Goal: Task Accomplishment & Management: Complete application form

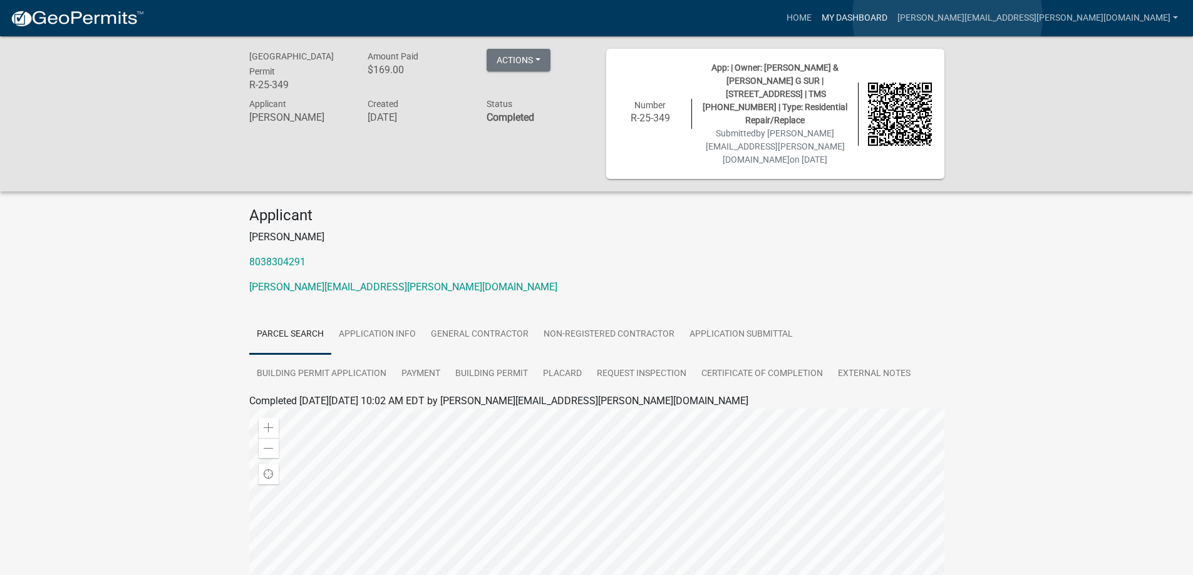
click at [892, 18] on link "My Dashboard" at bounding box center [854, 18] width 76 height 24
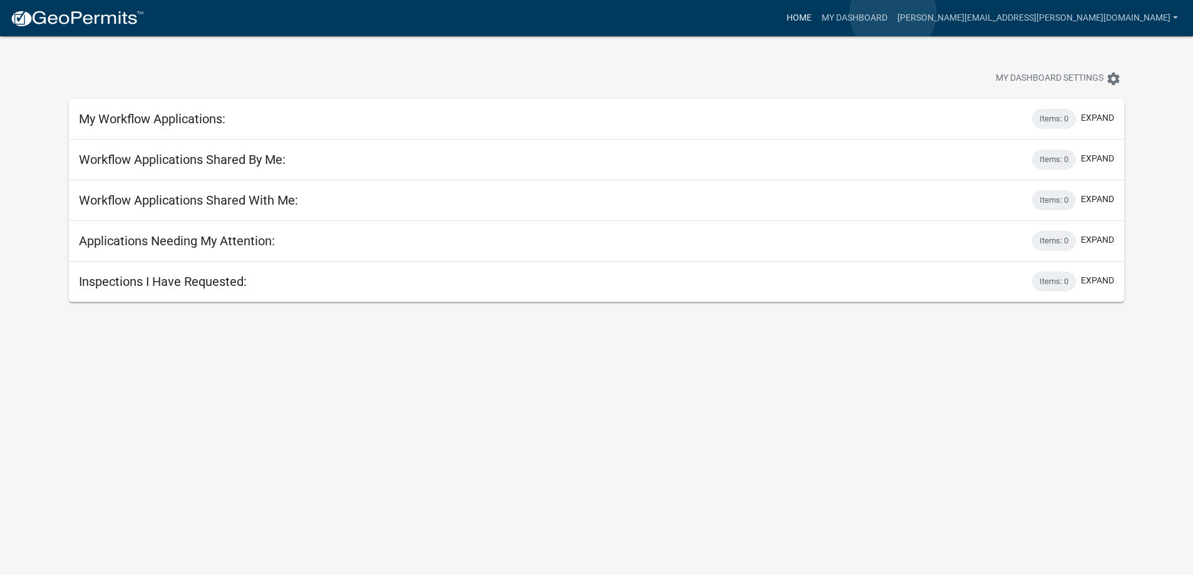
click at [816, 13] on link "Home" at bounding box center [798, 18] width 35 height 24
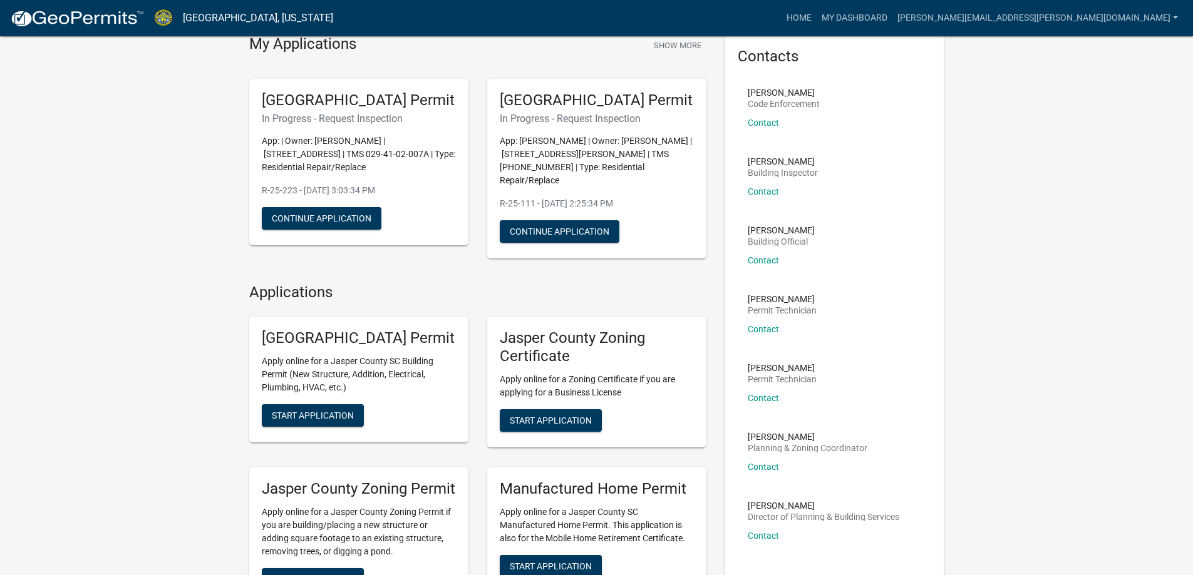
scroll to position [125, 0]
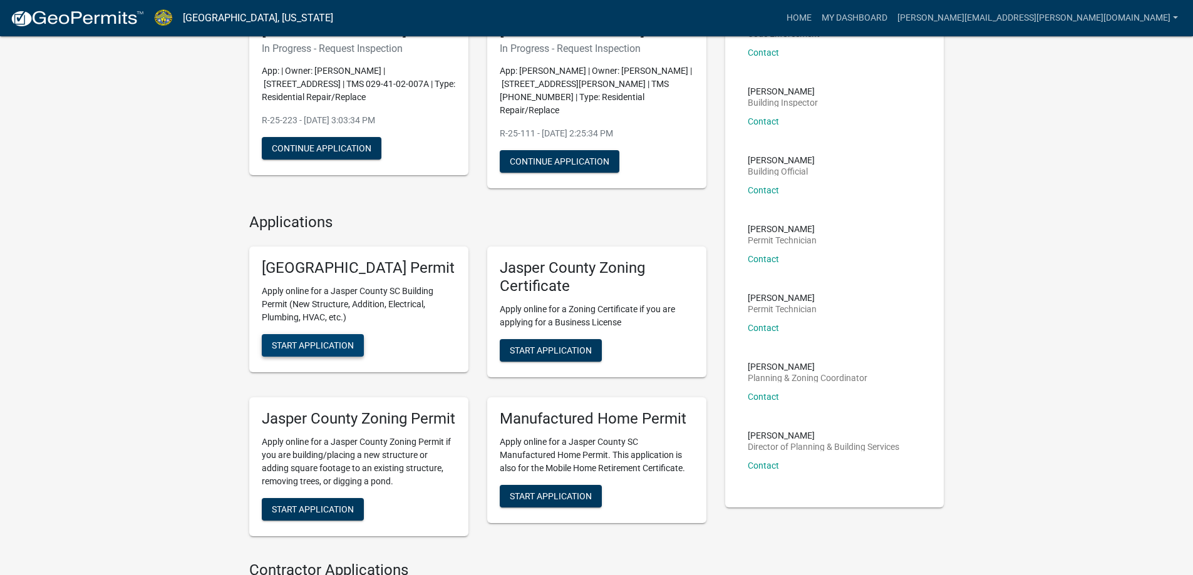
drag, startPoint x: 322, startPoint y: 371, endPoint x: 619, endPoint y: 351, distance: 298.1
click at [322, 351] on span "Start Application" at bounding box center [313, 346] width 82 height 10
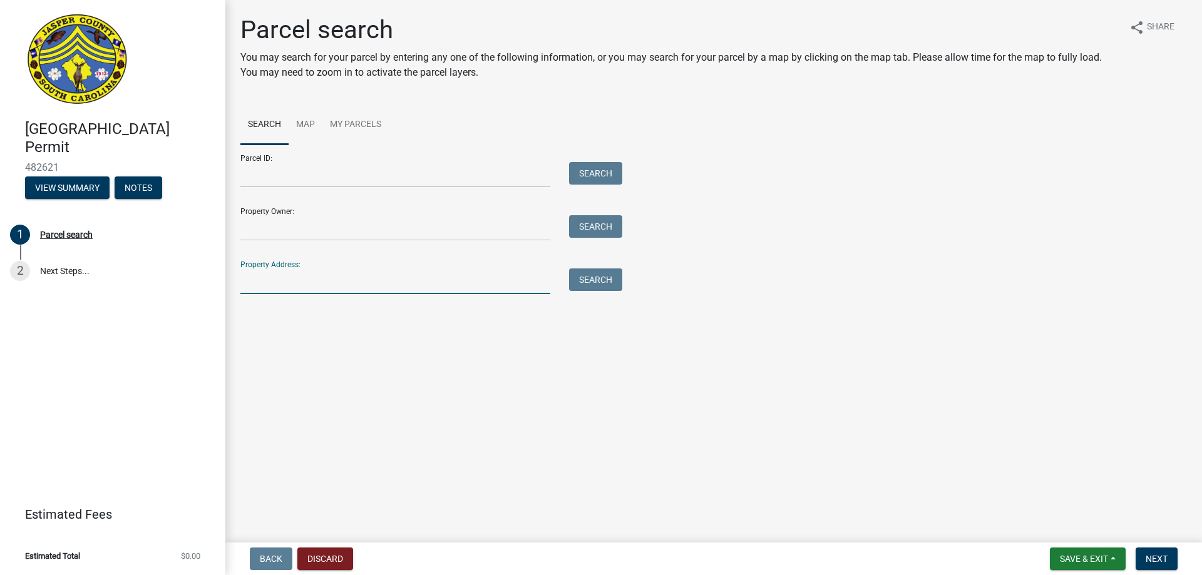
drag, startPoint x: 257, startPoint y: 281, endPoint x: 347, endPoint y: 290, distance: 90.0
click at [257, 281] on input "Property Address:" at bounding box center [395, 282] width 310 height 26
type input "334 riley"
click at [594, 282] on button "Search" at bounding box center [595, 280] width 53 height 23
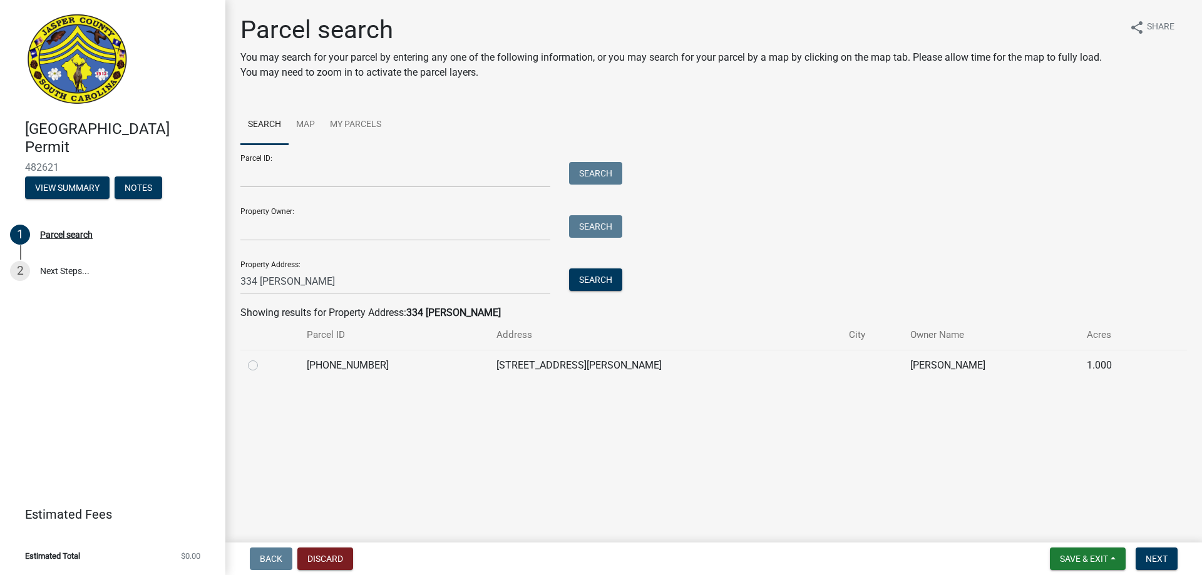
drag, startPoint x: 251, startPoint y: 367, endPoint x: 293, endPoint y: 366, distance: 42.0
click at [263, 358] on label at bounding box center [263, 358] width 0 height 0
click at [263, 366] on input "radio" at bounding box center [267, 362] width 8 height 8
radio input "true"
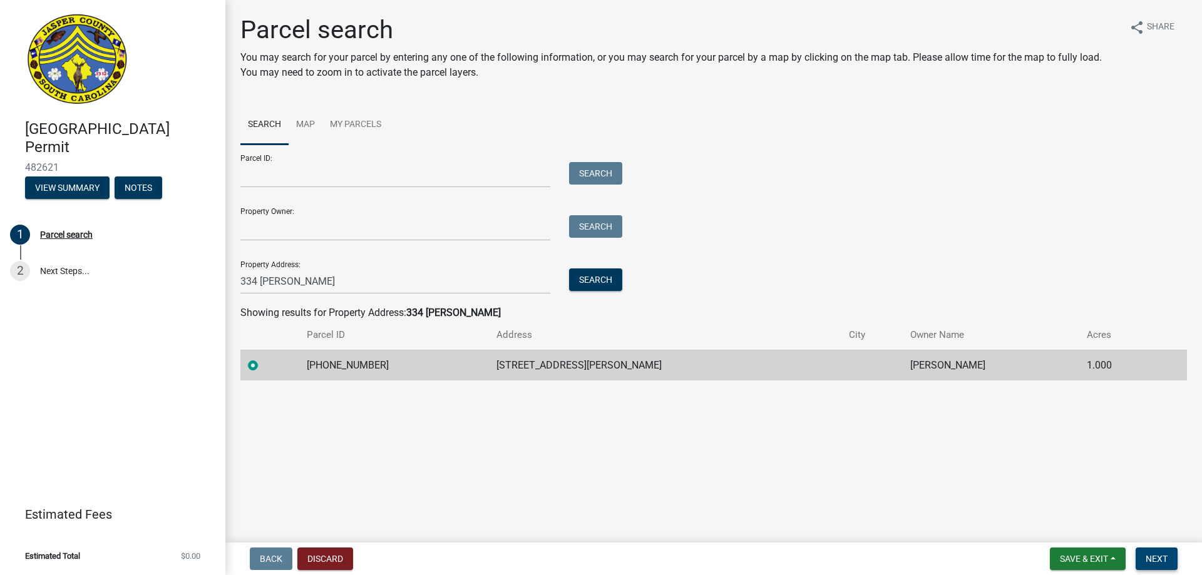
click at [1150, 557] on span "Next" at bounding box center [1157, 559] width 22 height 10
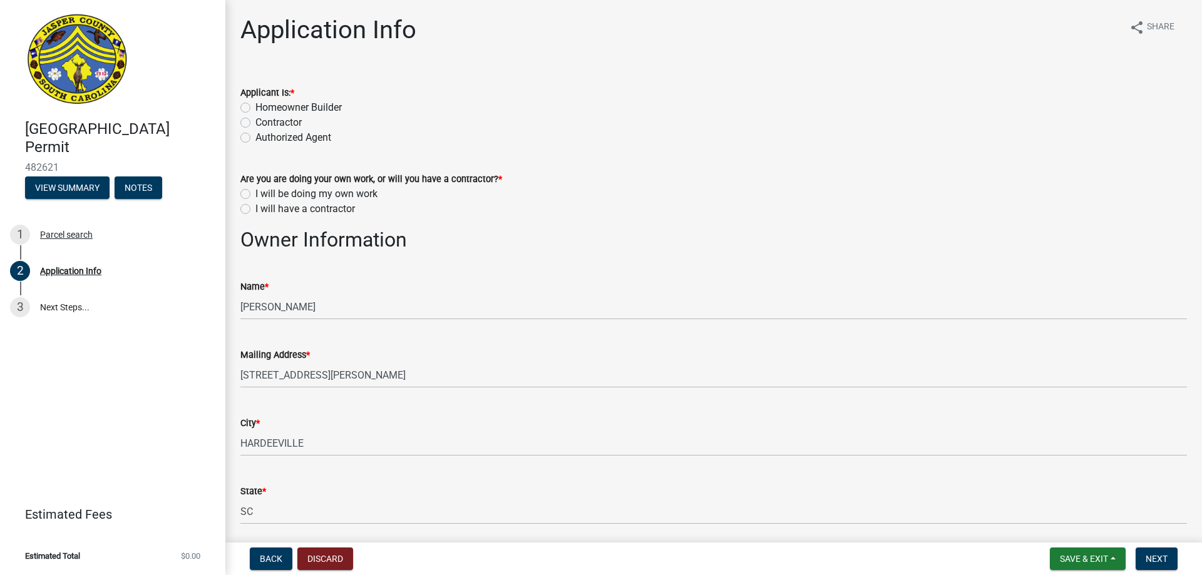
drag, startPoint x: 245, startPoint y: 125, endPoint x: 415, endPoint y: 184, distance: 179.8
click at [255, 125] on label "Contractor" at bounding box center [278, 122] width 46 height 15
click at [255, 123] on input "Contractor" at bounding box center [259, 119] width 8 height 8
radio input "true"
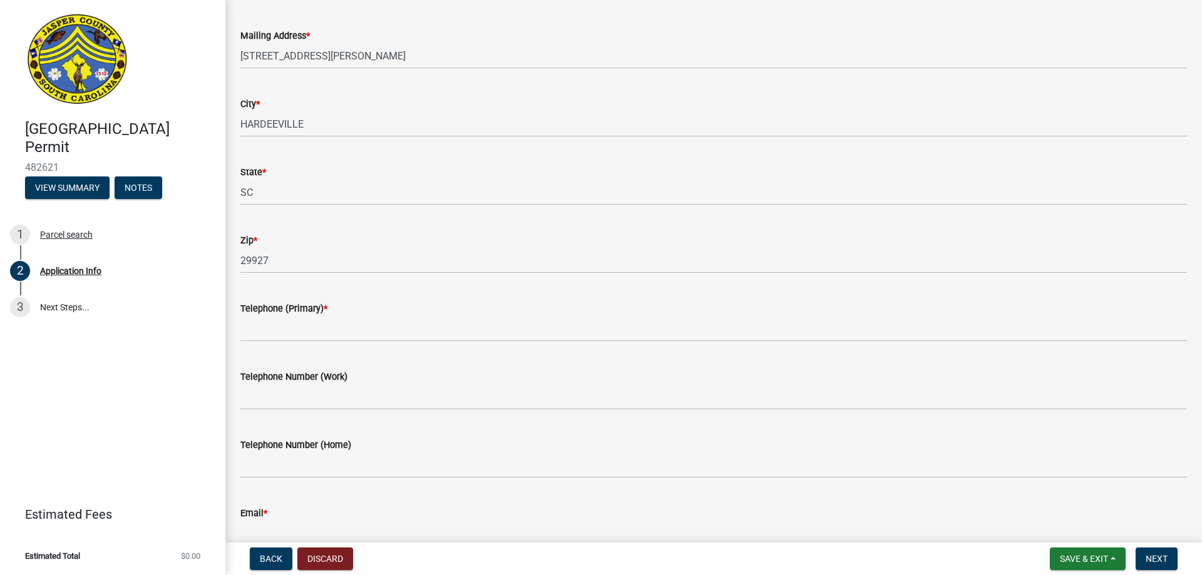
scroll to position [250, 0]
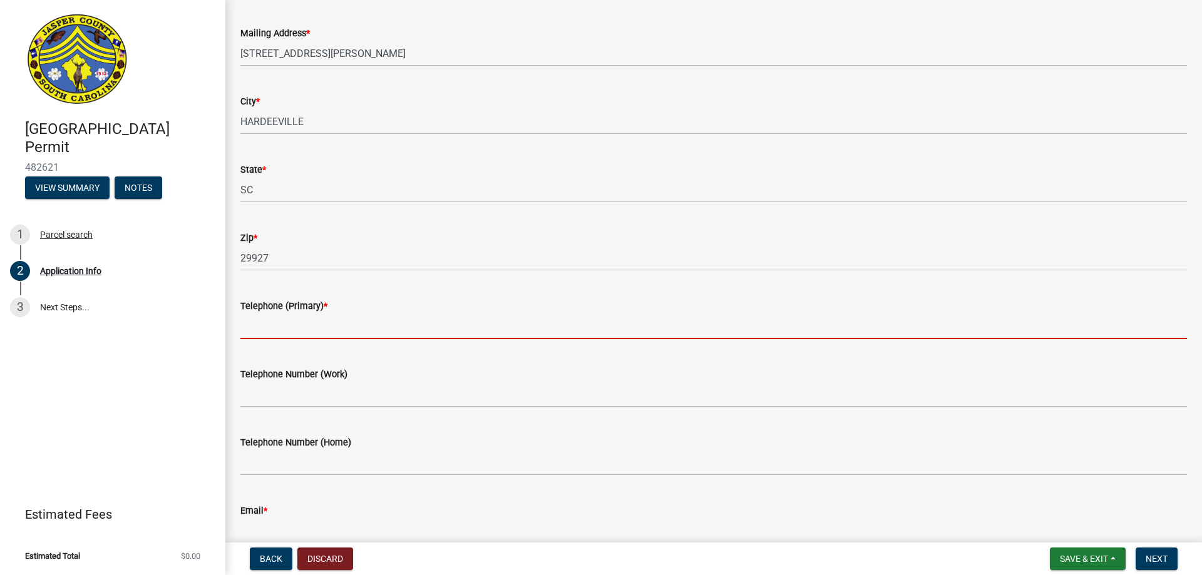
drag, startPoint x: 253, startPoint y: 327, endPoint x: 267, endPoint y: 330, distance: 14.6
click at [253, 327] on input "Telephone (Primary) *" at bounding box center [713, 327] width 947 height 26
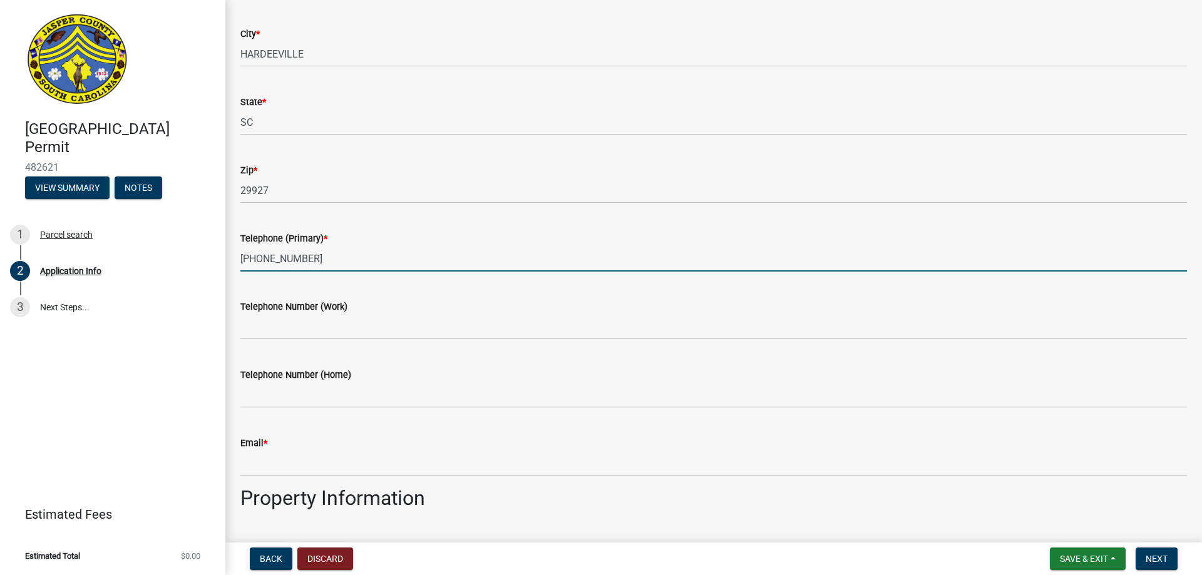
scroll to position [438, 0]
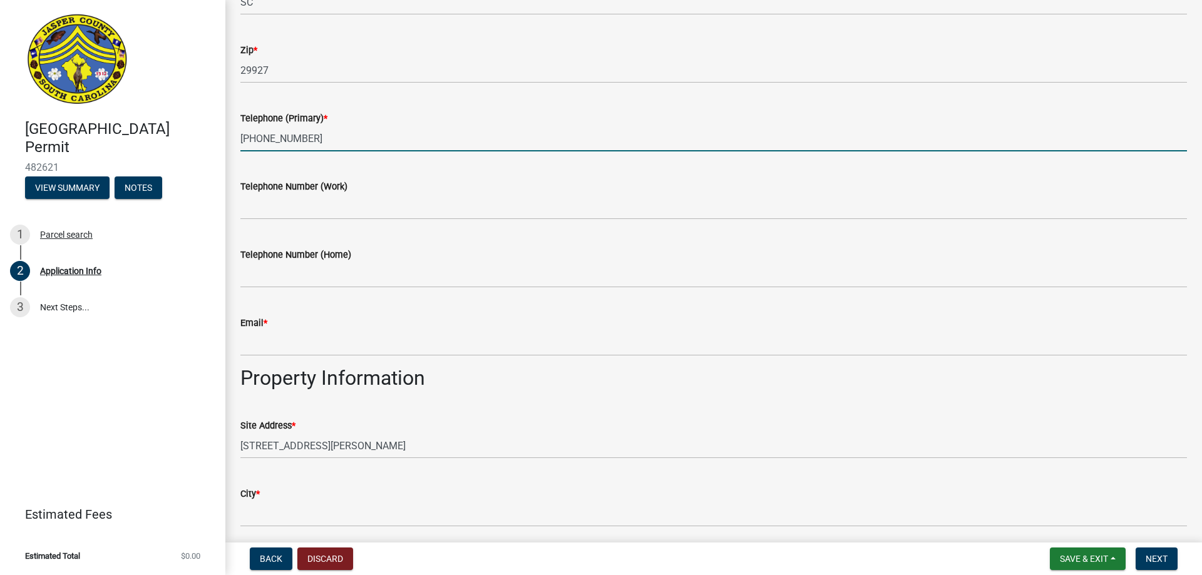
type input "(912) 220-3368"
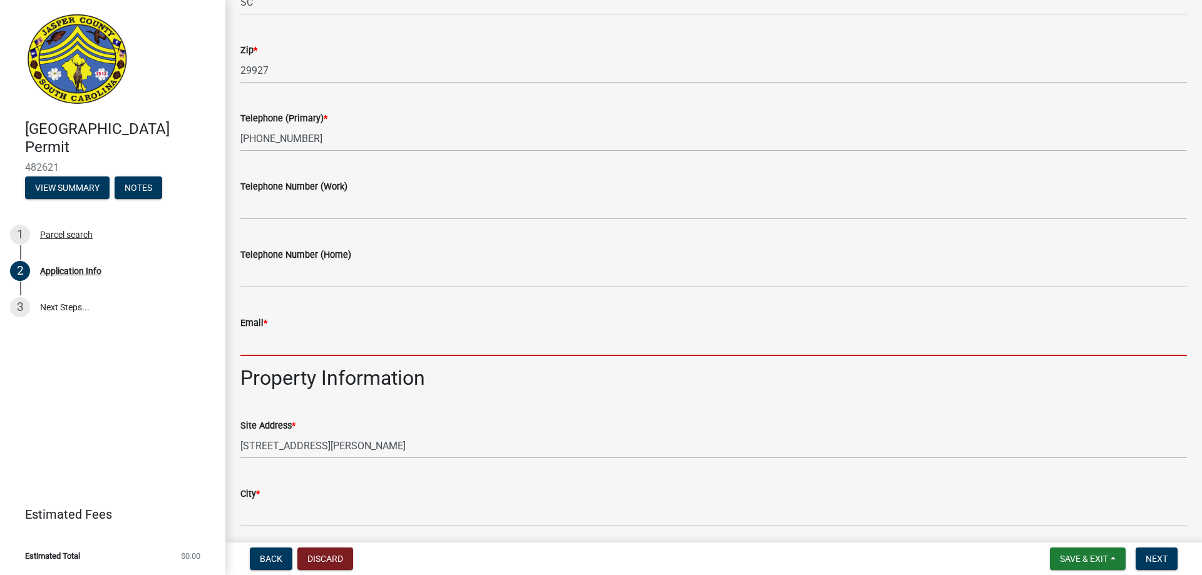
drag, startPoint x: 260, startPoint y: 342, endPoint x: 264, endPoint y: 350, distance: 8.1
click at [260, 342] on input "Email *" at bounding box center [713, 344] width 947 height 26
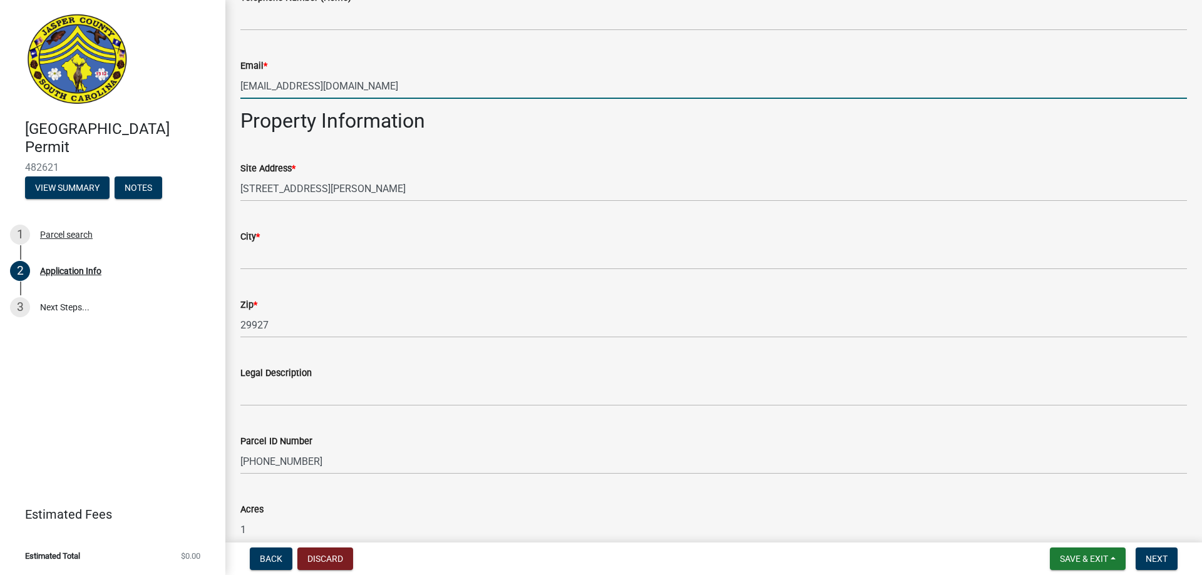
scroll to position [751, 0]
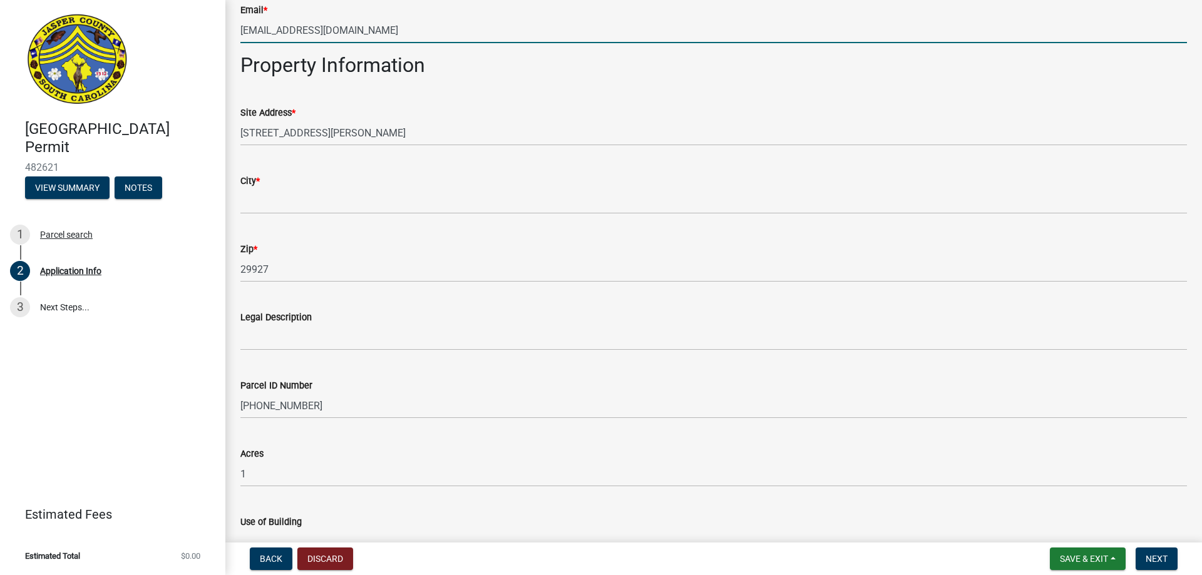
type input "rile4336@icloud.com"
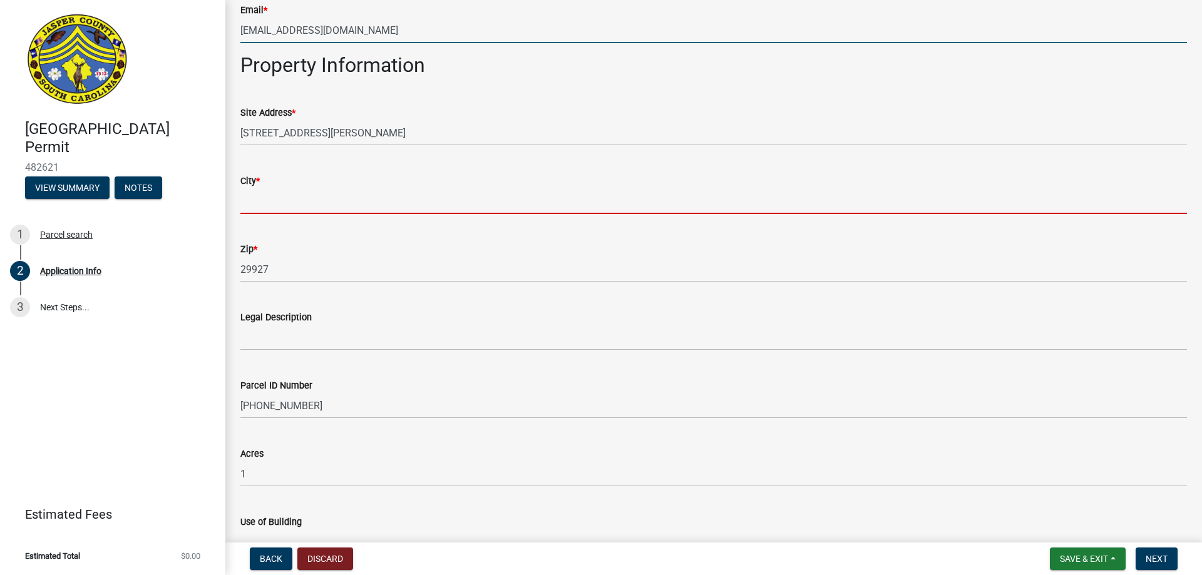
click at [245, 203] on input "City *" at bounding box center [713, 201] width 947 height 26
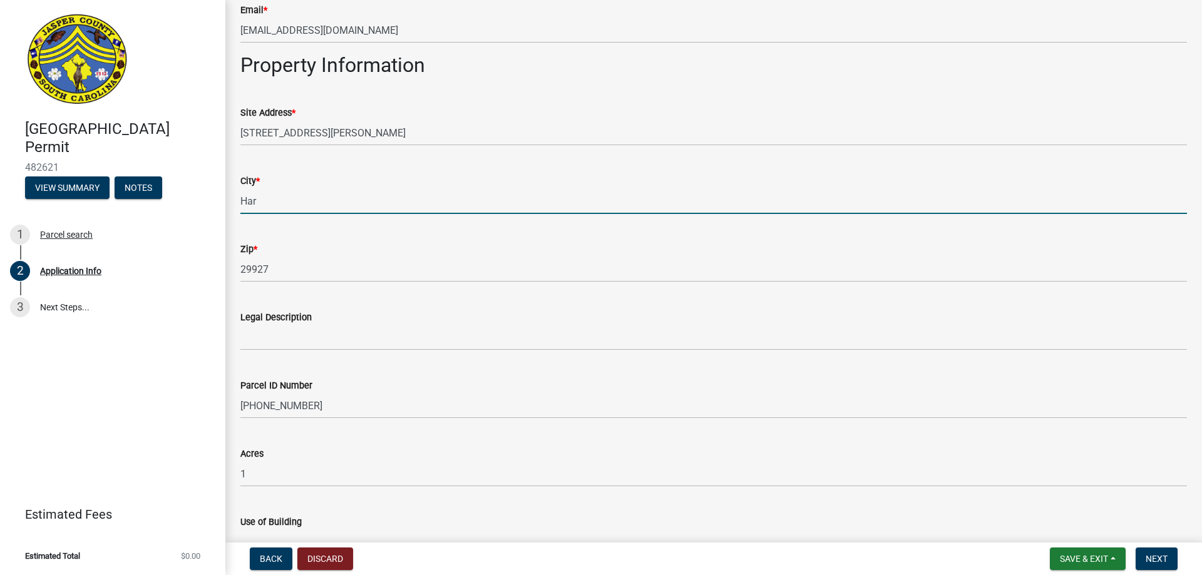
type input "Hardeeville"
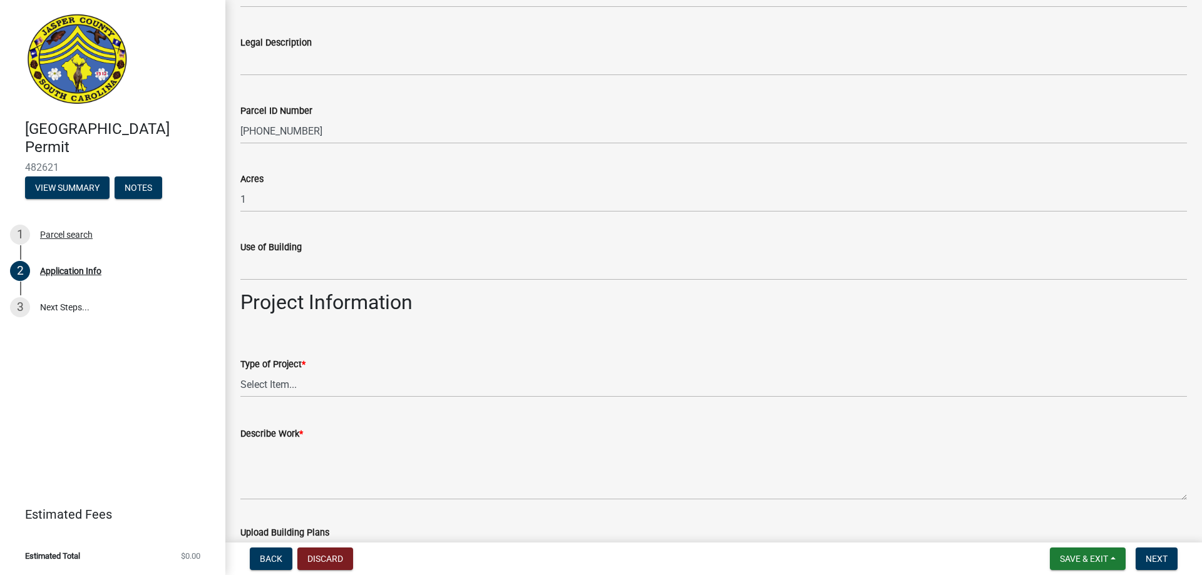
scroll to position [1064, 0]
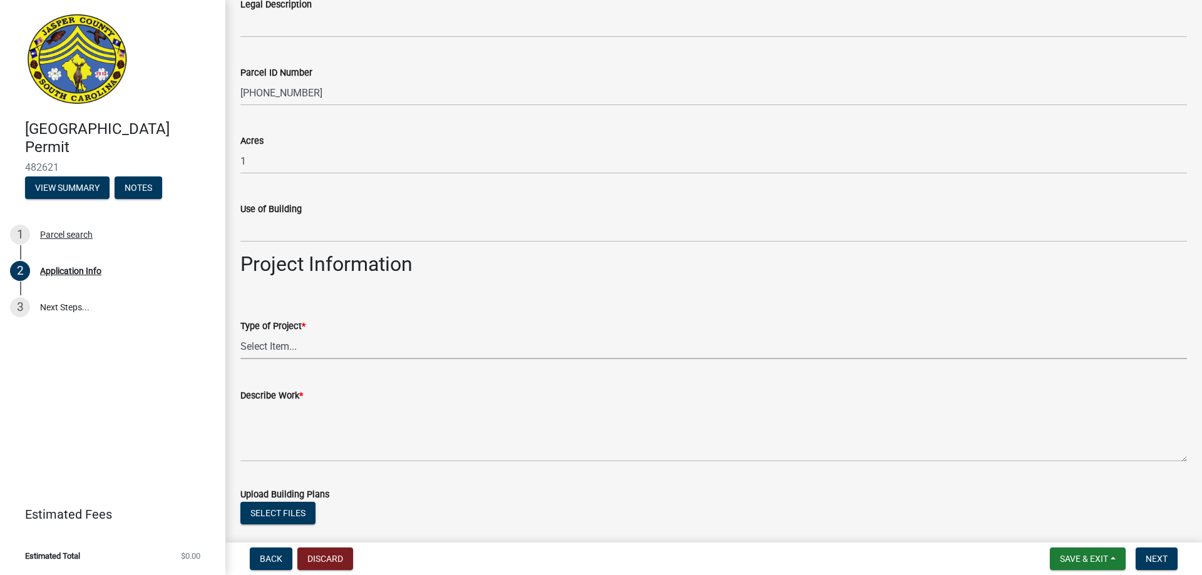
click at [292, 347] on select "Select Item... Construction Trailer/Shipping Container Residential Demolition C…" at bounding box center [713, 347] width 947 height 26
click at [240, 334] on select "Select Item... Construction Trailer/Shipping Container Residential Demolition C…" at bounding box center [713, 347] width 947 height 26
select select "4b7d28f2-ad6d-4146-a007-9cde64d4e27b"
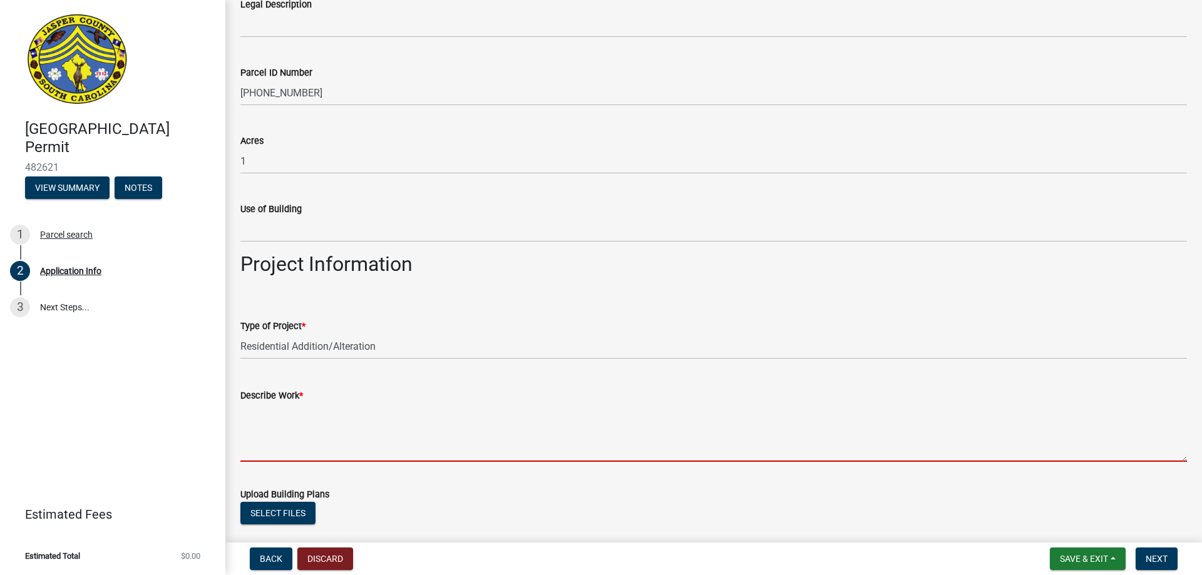
click at [269, 449] on textarea "Describe Work *" at bounding box center [713, 432] width 947 height 59
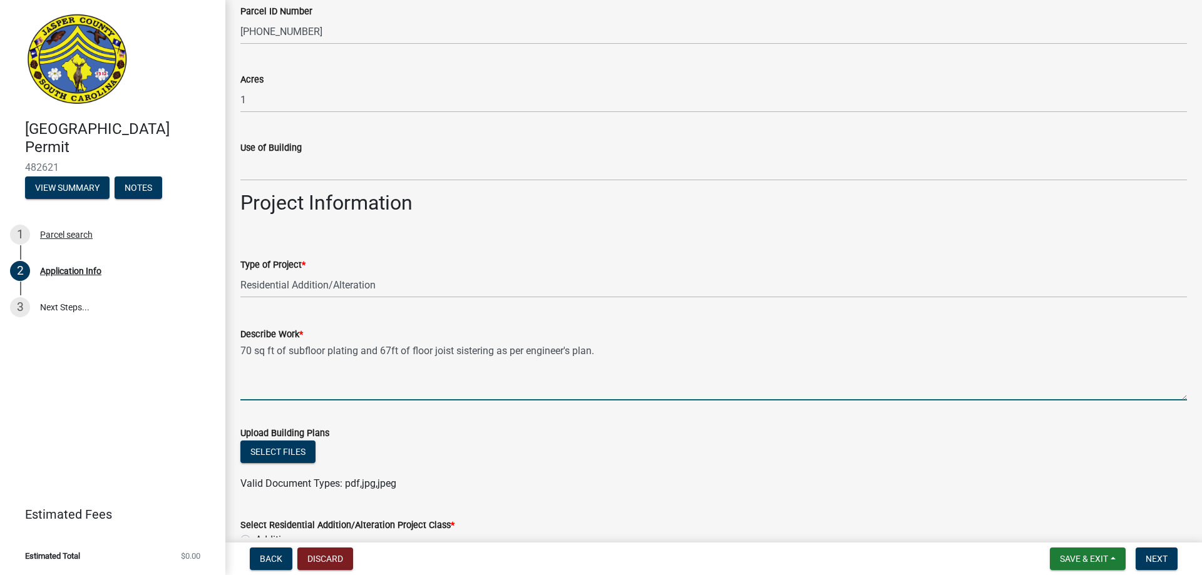
scroll to position [1315, 0]
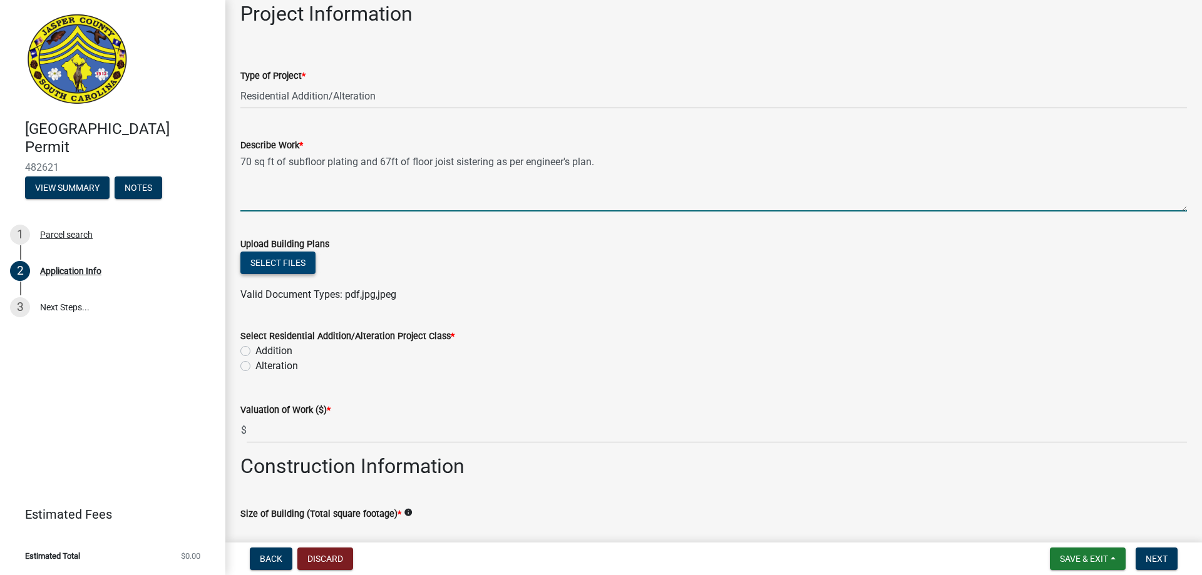
type textarea "70 sq ft of subfloor plating and 67ft of floor joist sistering as per engineer'…"
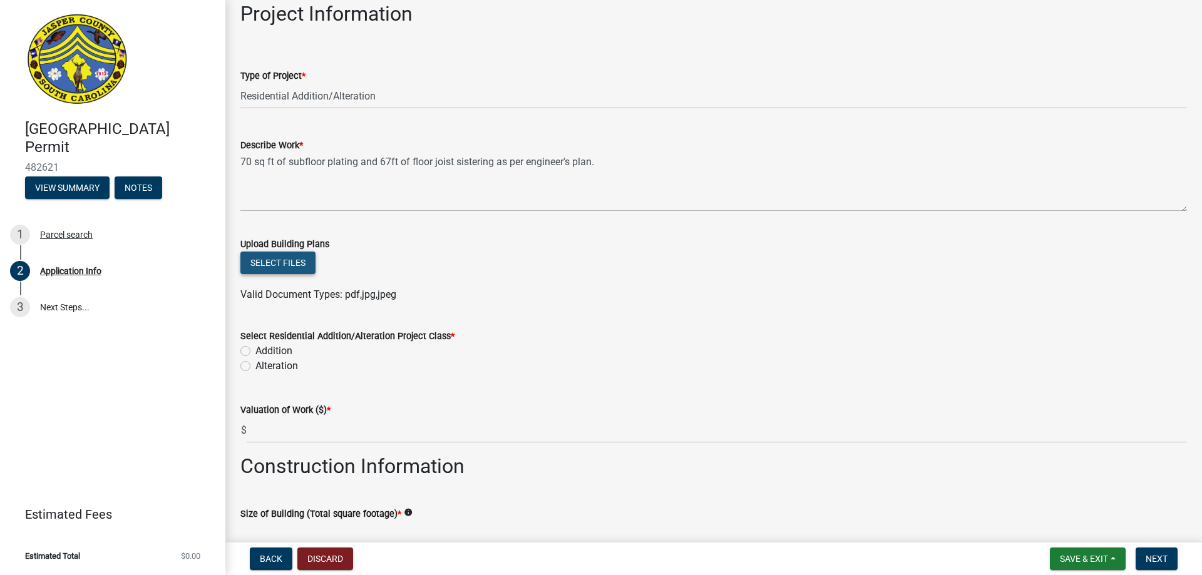
click at [275, 259] on button "Select files" at bounding box center [277, 263] width 75 height 23
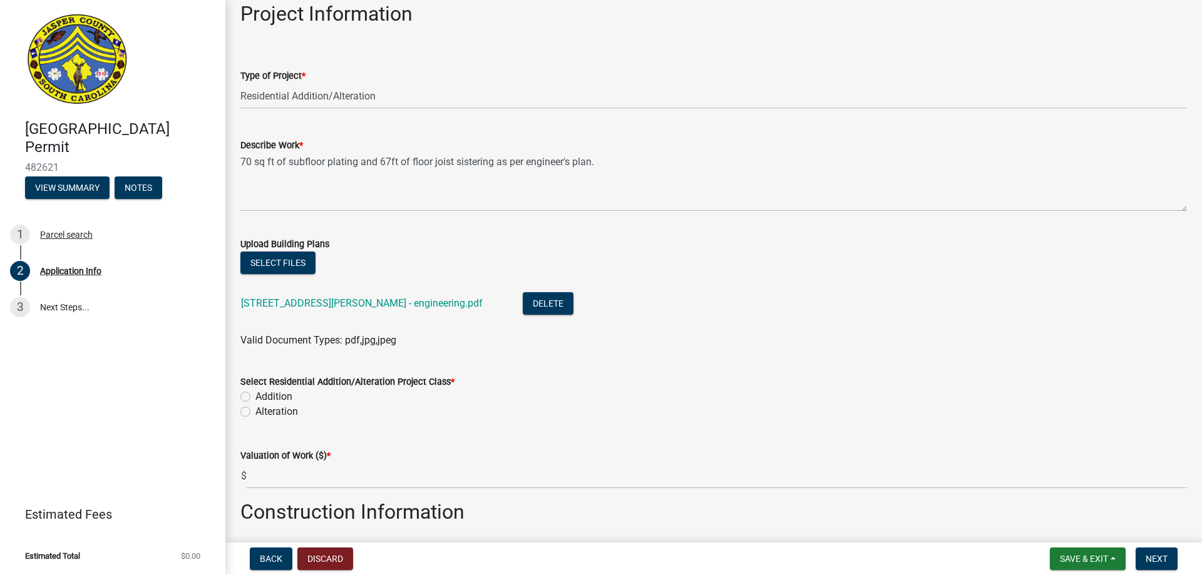
click at [255, 413] on label "Alteration" at bounding box center [276, 411] width 43 height 15
click at [255, 413] on input "Alteration" at bounding box center [259, 408] width 8 height 8
radio input "true"
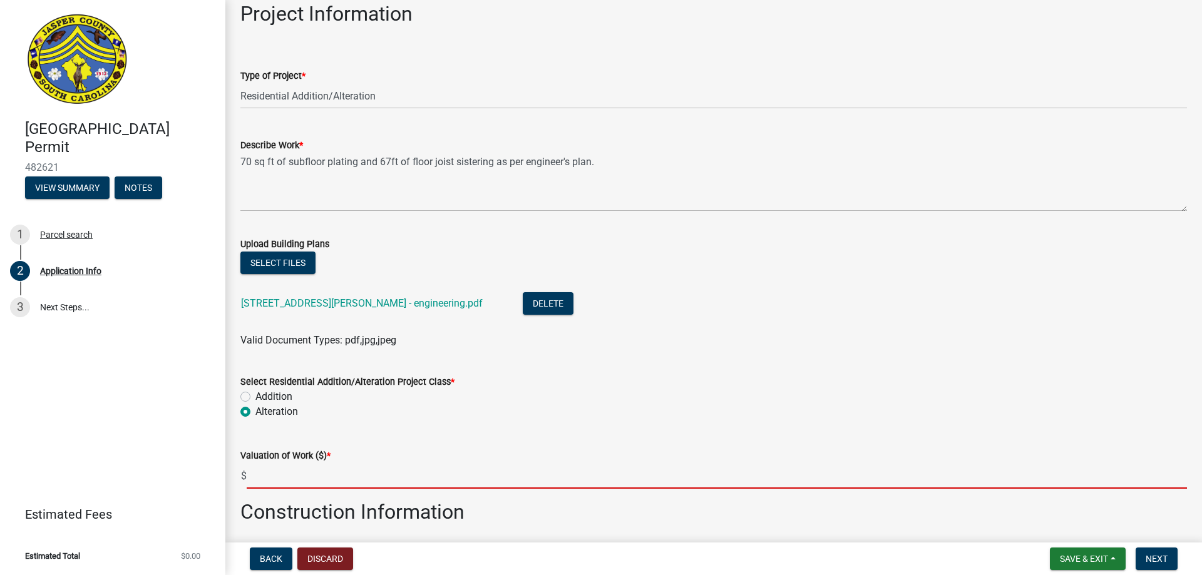
drag, startPoint x: 260, startPoint y: 475, endPoint x: 267, endPoint y: 474, distance: 6.4
click at [260, 475] on input "text" at bounding box center [717, 476] width 940 height 26
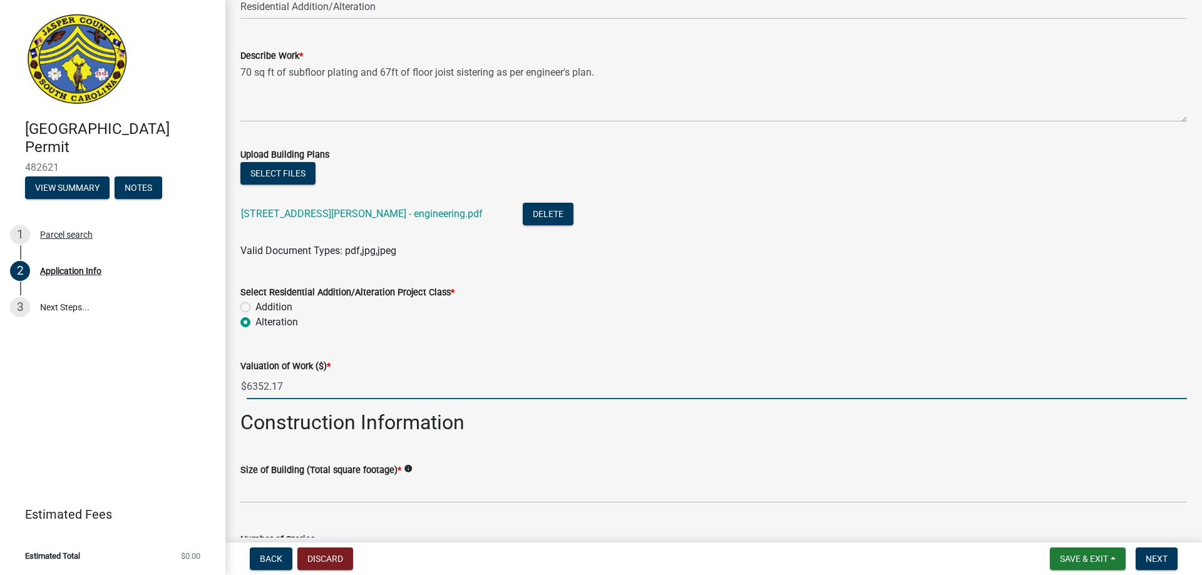
scroll to position [1565, 0]
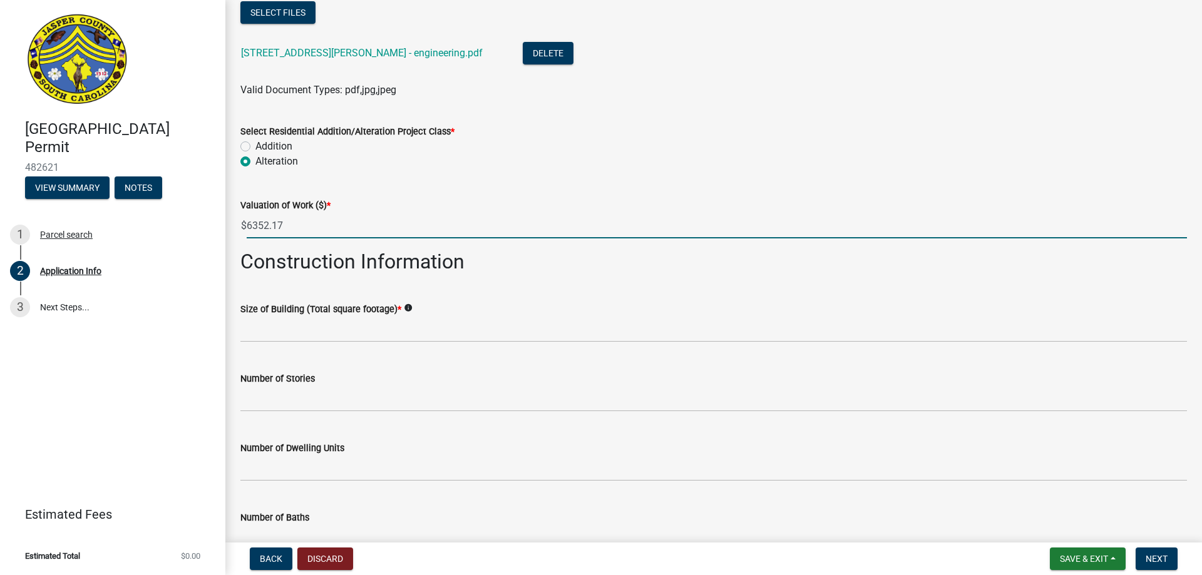
type input "6352.17"
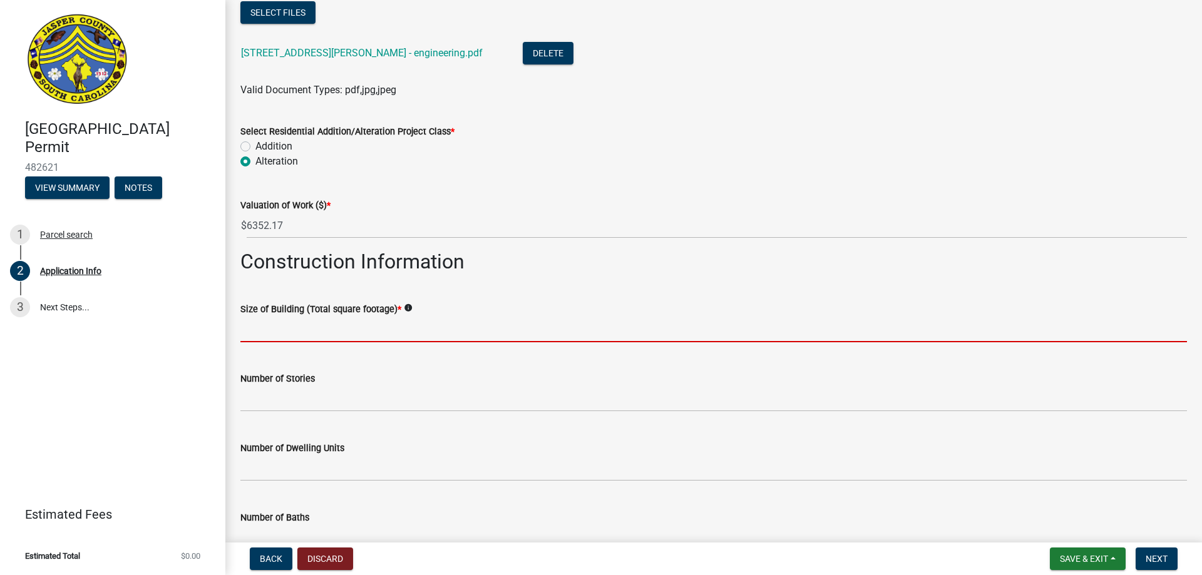
click at [264, 334] on input "text" at bounding box center [713, 330] width 947 height 26
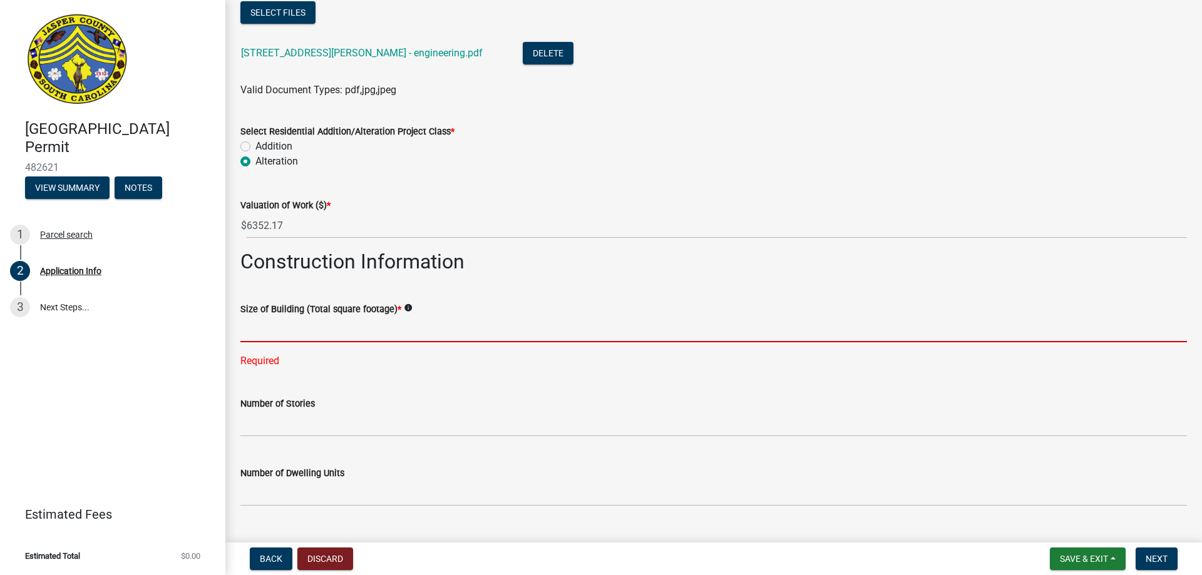
click at [291, 326] on input "text" at bounding box center [713, 330] width 947 height 26
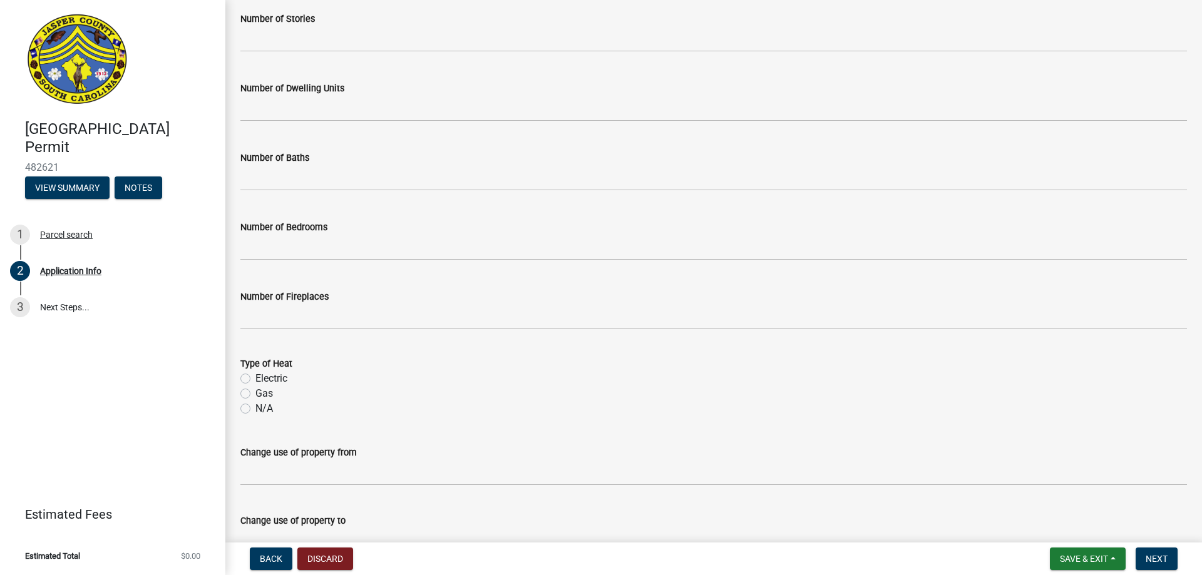
scroll to position [2026, 0]
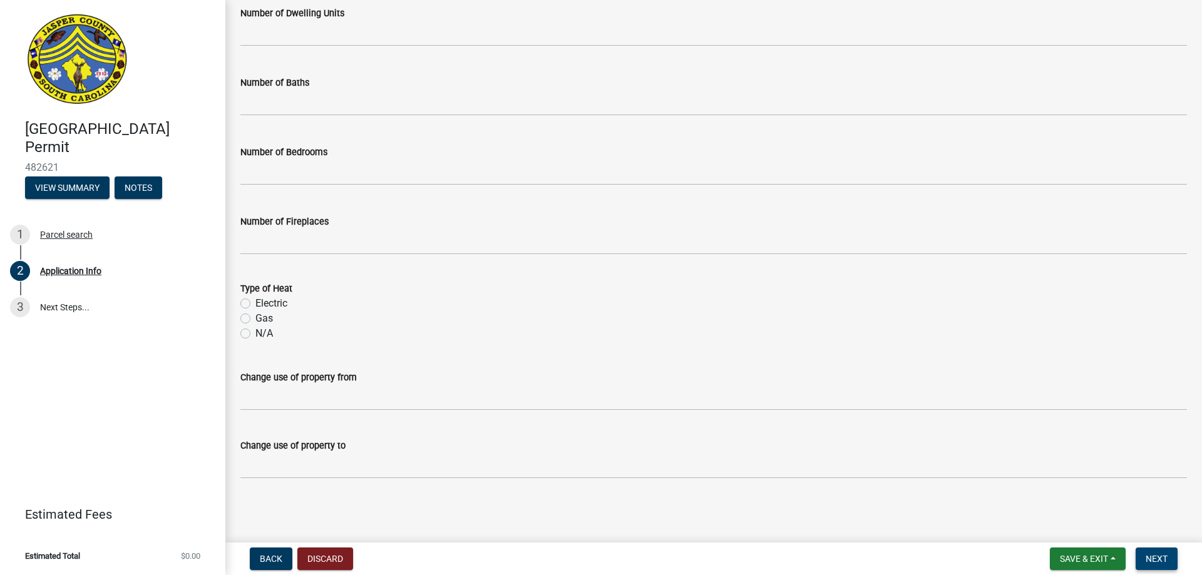
type input "2283"
click at [1150, 562] on span "Next" at bounding box center [1157, 559] width 22 height 10
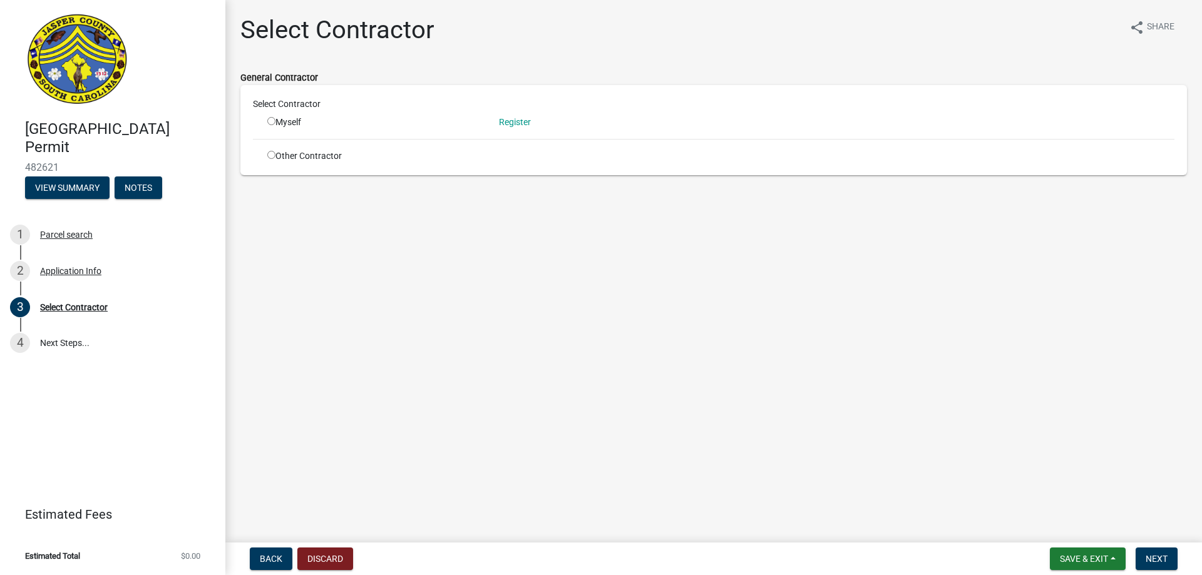
click at [270, 155] on input "radio" at bounding box center [271, 155] width 8 height 8
radio input "true"
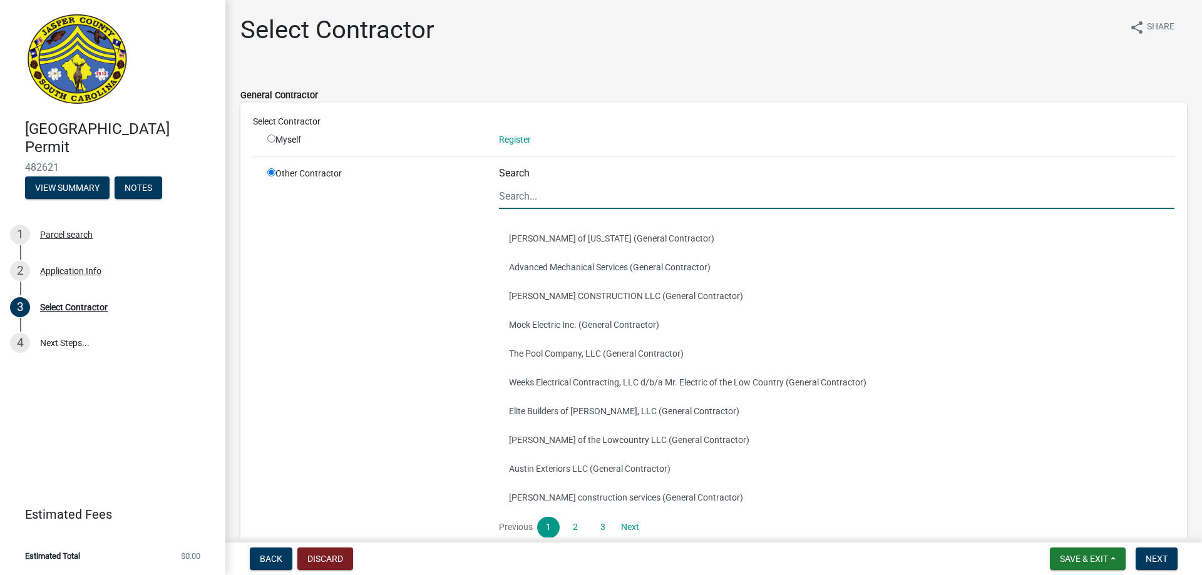
click at [533, 196] on input "Search" at bounding box center [837, 196] width 676 height 26
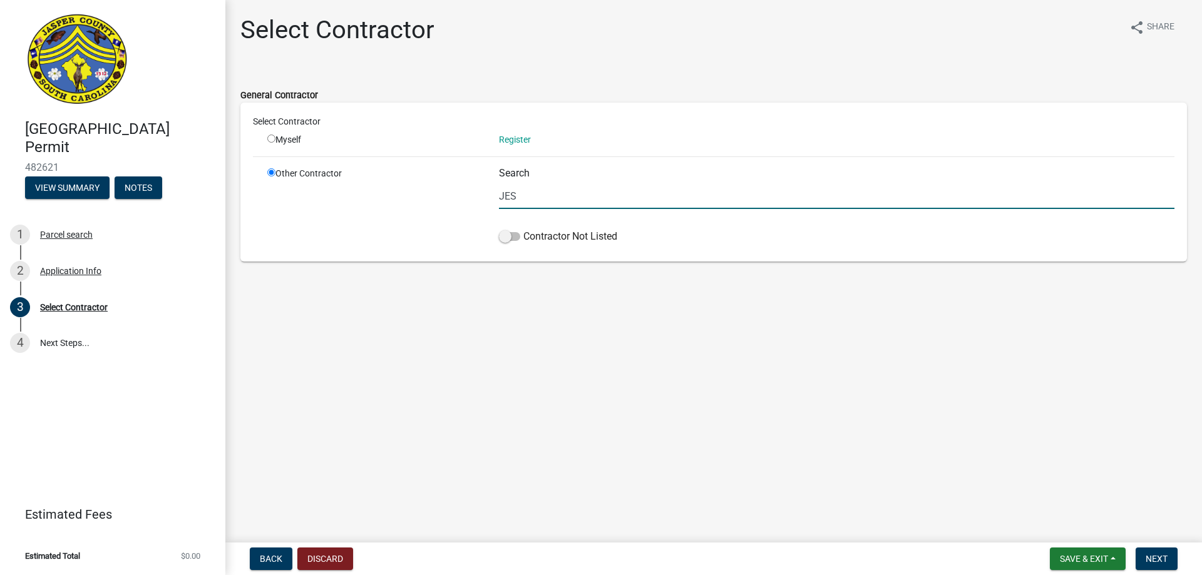
type input "JES Columbia LLC DBA Mount Valley Foundation Services"
click at [271, 136] on input "radio" at bounding box center [271, 139] width 8 height 8
radio input "true"
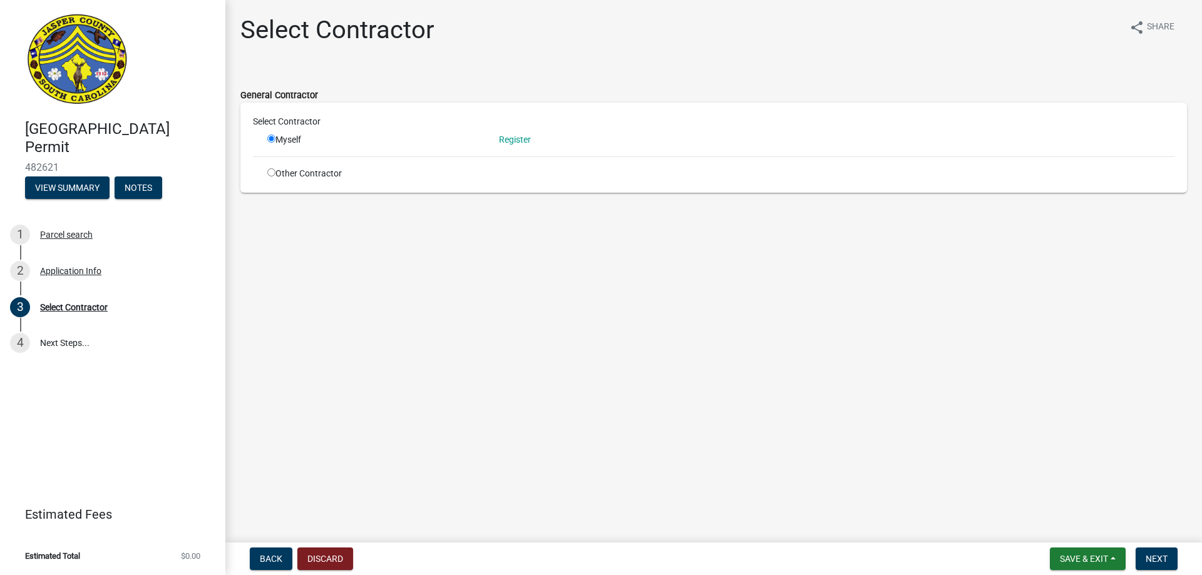
click at [272, 171] on input "radio" at bounding box center [271, 172] width 8 height 8
radio input "true"
radio input "false"
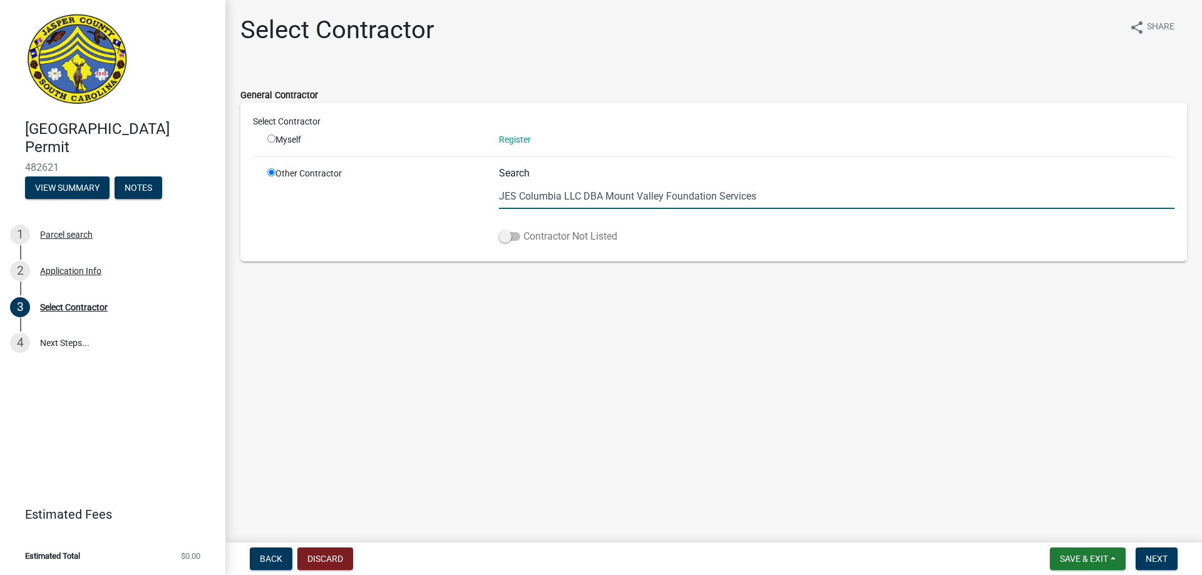
click at [507, 237] on span at bounding box center [509, 236] width 21 height 9
click at [523, 229] on input "Contractor Not Listed" at bounding box center [523, 229] width 0 height 0
click at [1164, 563] on span "Next" at bounding box center [1157, 559] width 22 height 10
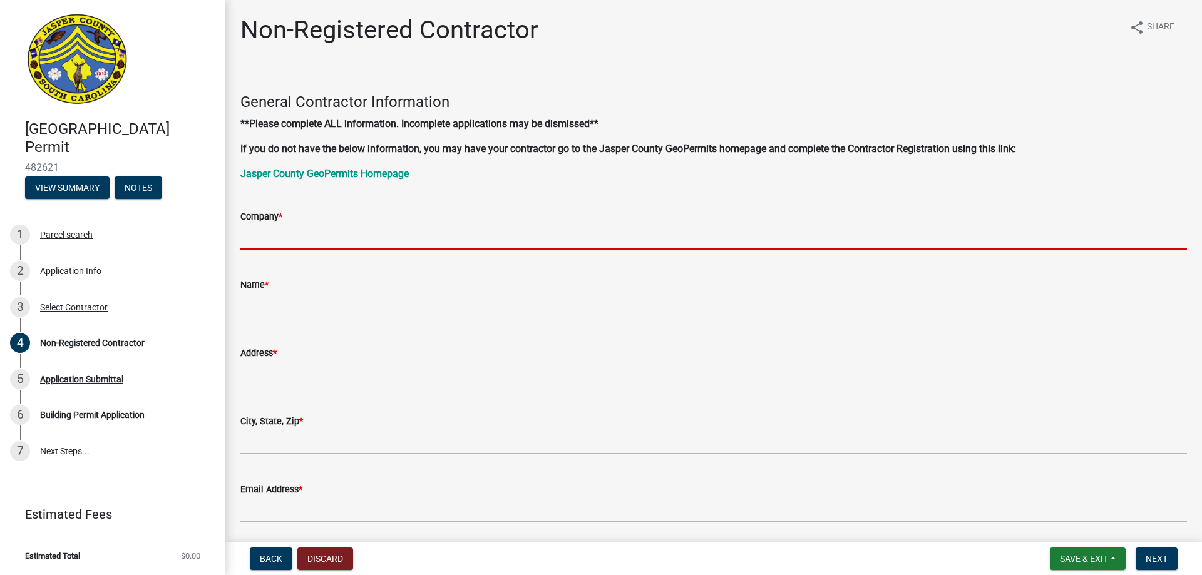
click at [257, 237] on input "Company *" at bounding box center [713, 237] width 947 height 26
type input "JES Columbia LLC DBA Mount Valley Foundation Services"
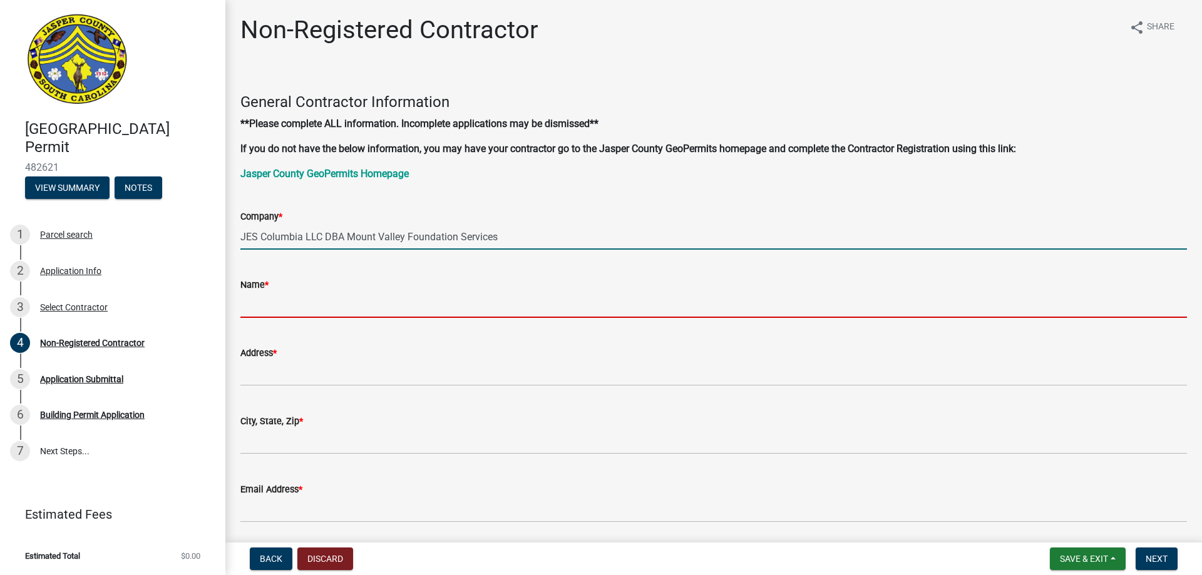
click at [283, 307] on input "Name *" at bounding box center [713, 305] width 947 height 26
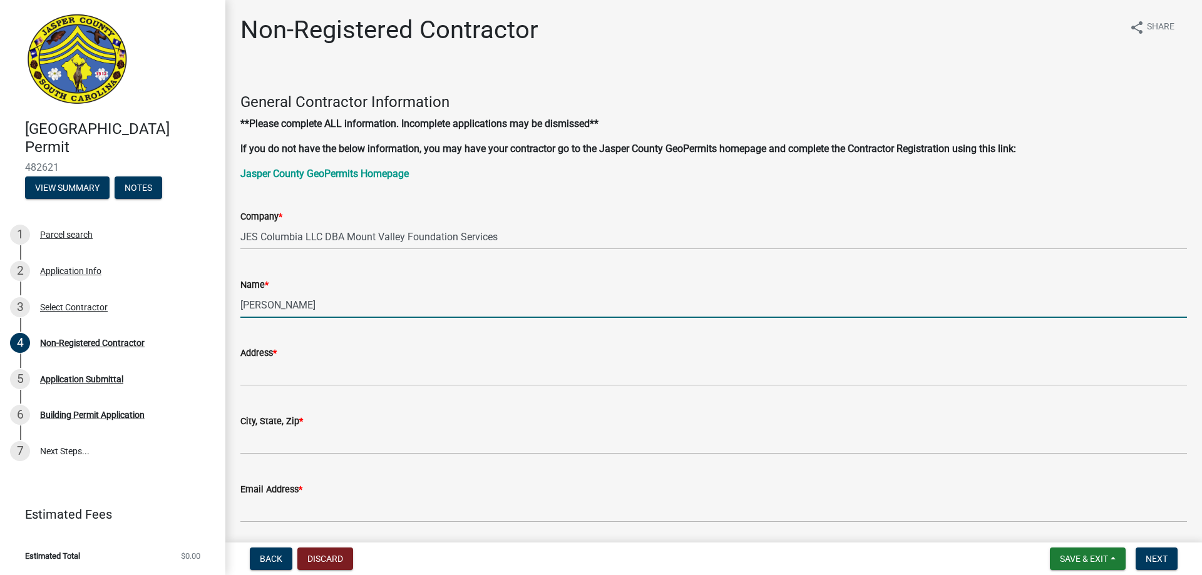
type input "Dorothy Gibson"
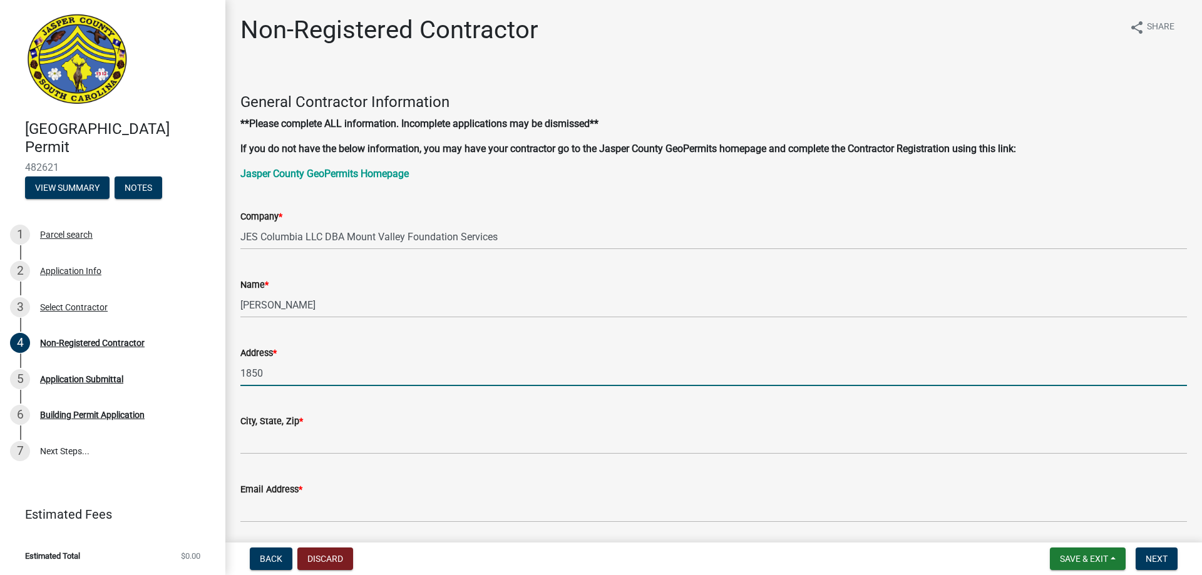
type input "1850 Ashley River Road"
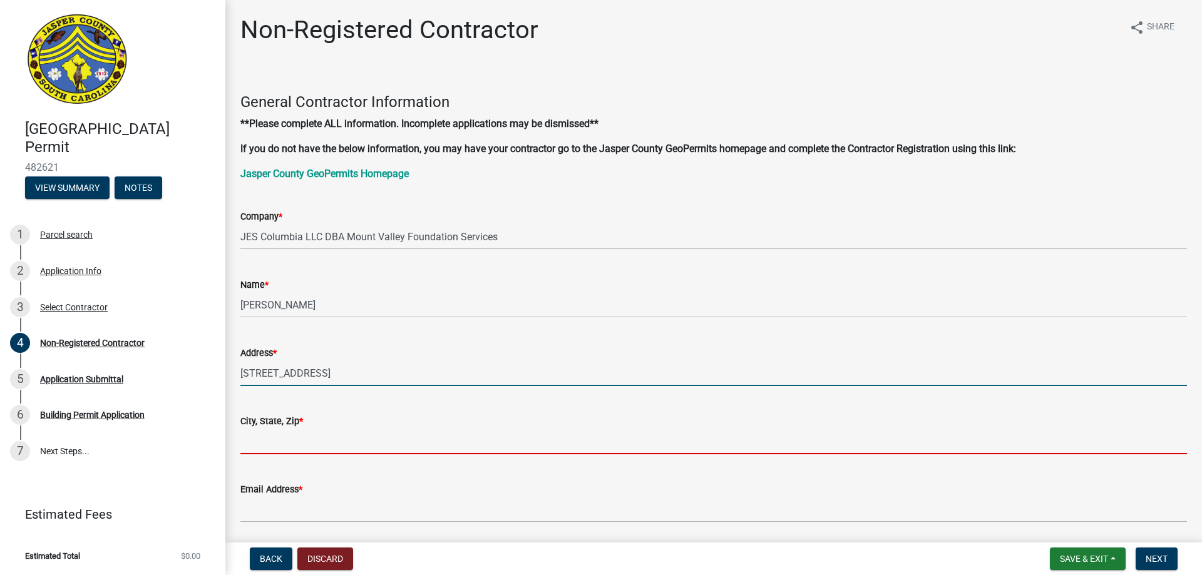
click at [294, 445] on input "City, State, Zip *" at bounding box center [713, 442] width 947 height 26
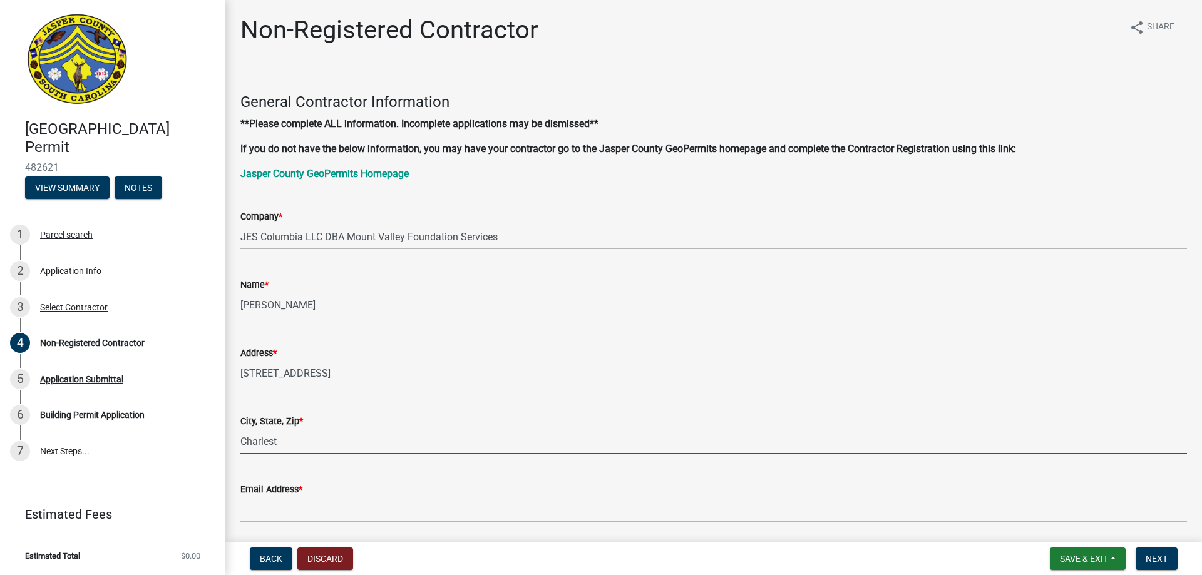
type input "Charleston SC 29407"
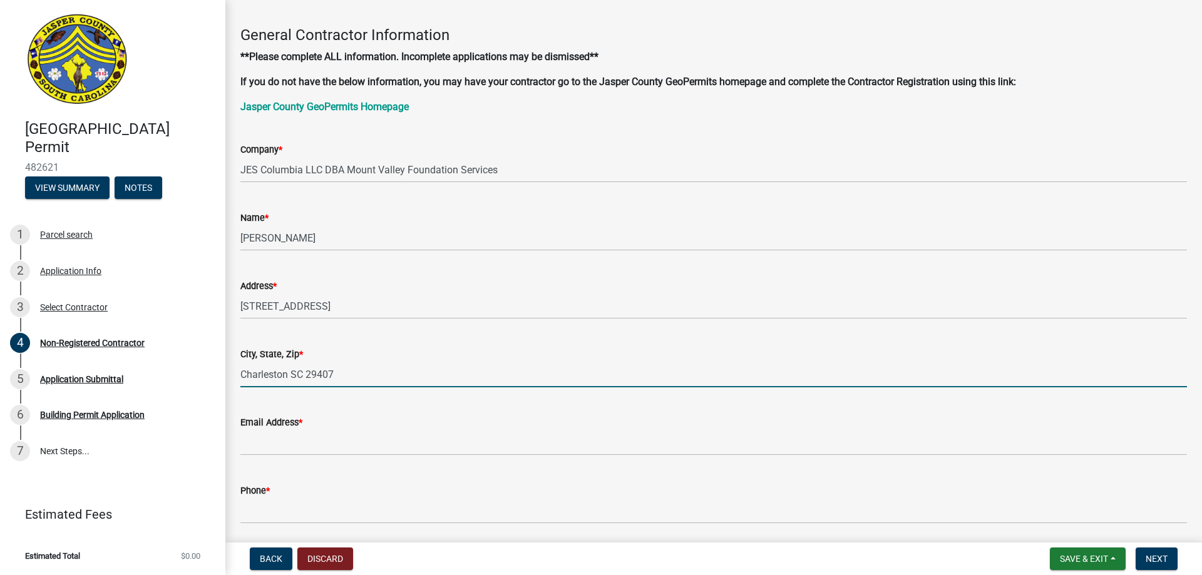
scroll to position [188, 0]
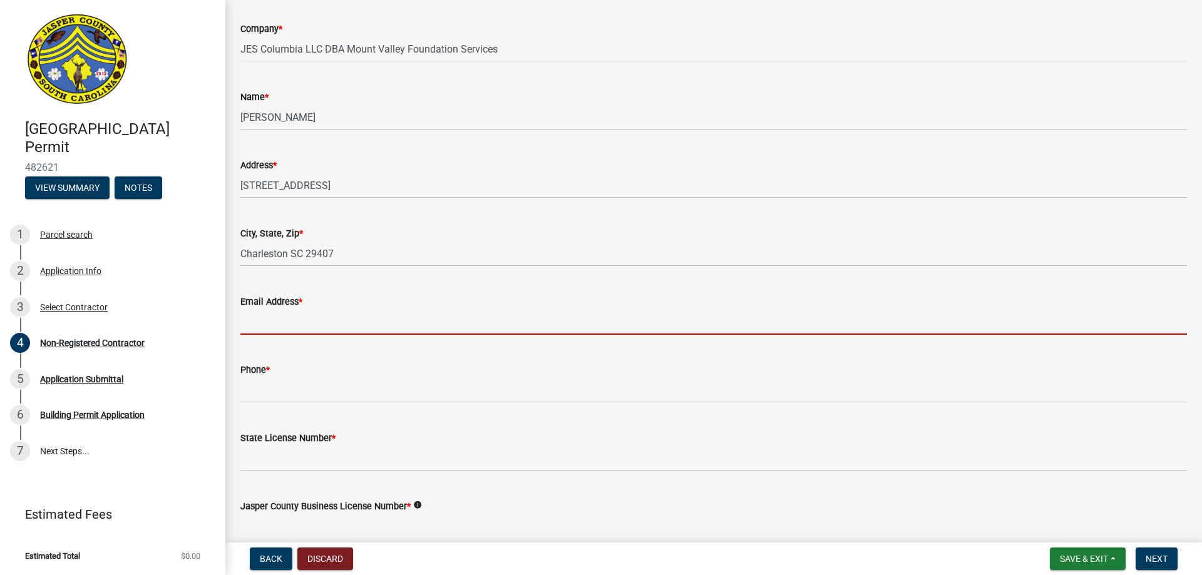
click at [281, 323] on input "Email Address *" at bounding box center [713, 322] width 947 height 26
type input "[PERSON_NAME][EMAIL_ADDRESS][PERSON_NAME][DOMAIN_NAME]"
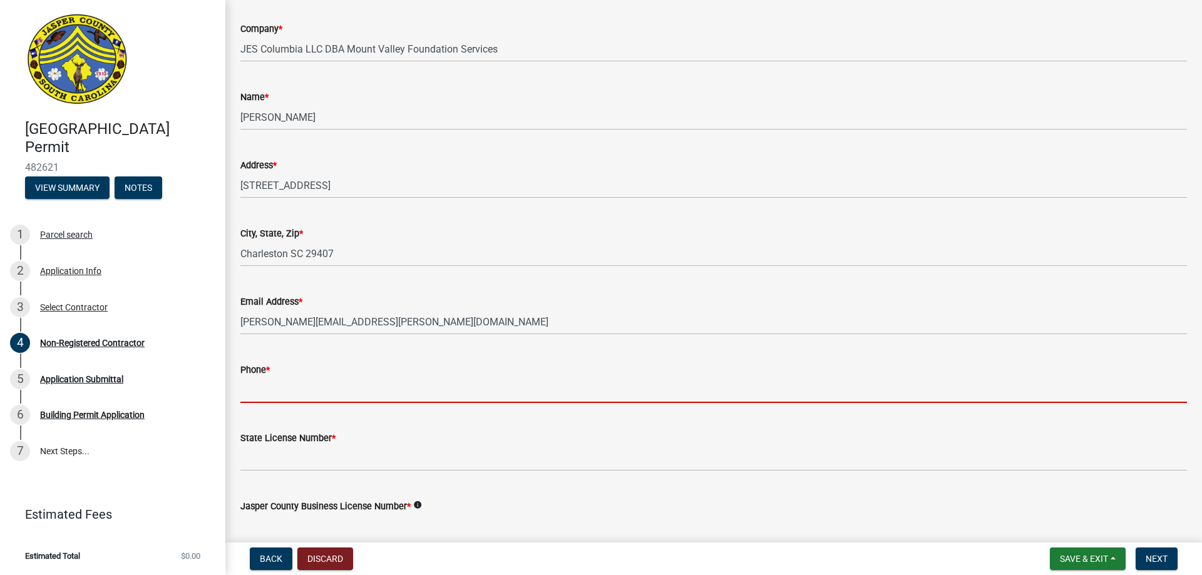
drag, startPoint x: 299, startPoint y: 390, endPoint x: 308, endPoint y: 394, distance: 9.8
click at [299, 390] on input "Phone *" at bounding box center [713, 391] width 947 height 26
type input "8038304291"
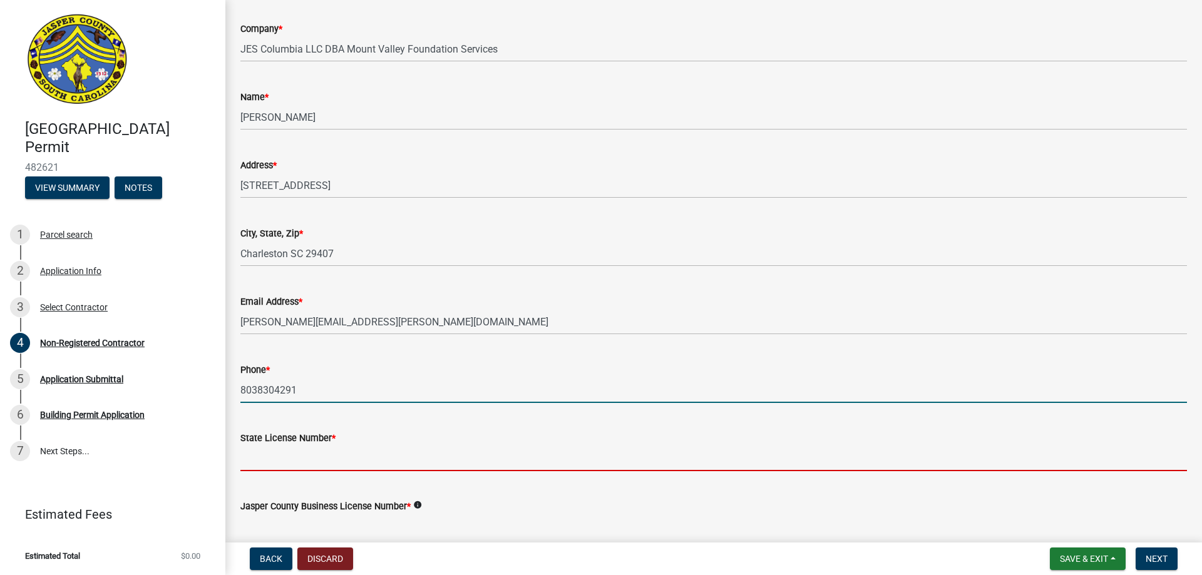
click at [307, 466] on input "State License Number *" at bounding box center [713, 459] width 947 height 26
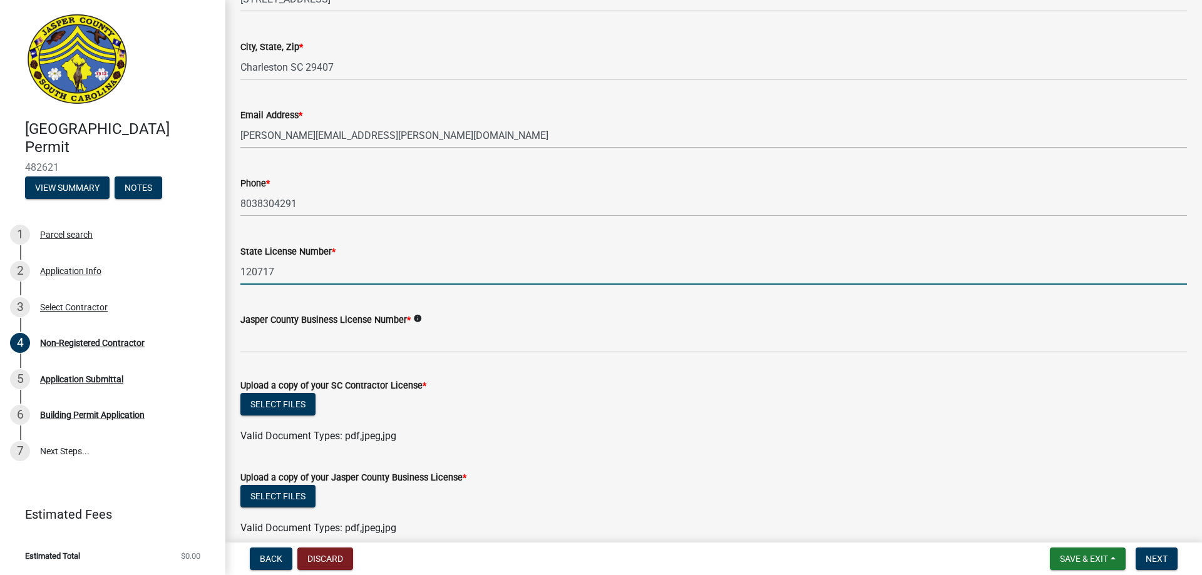
scroll to position [376, 0]
type input "120717"
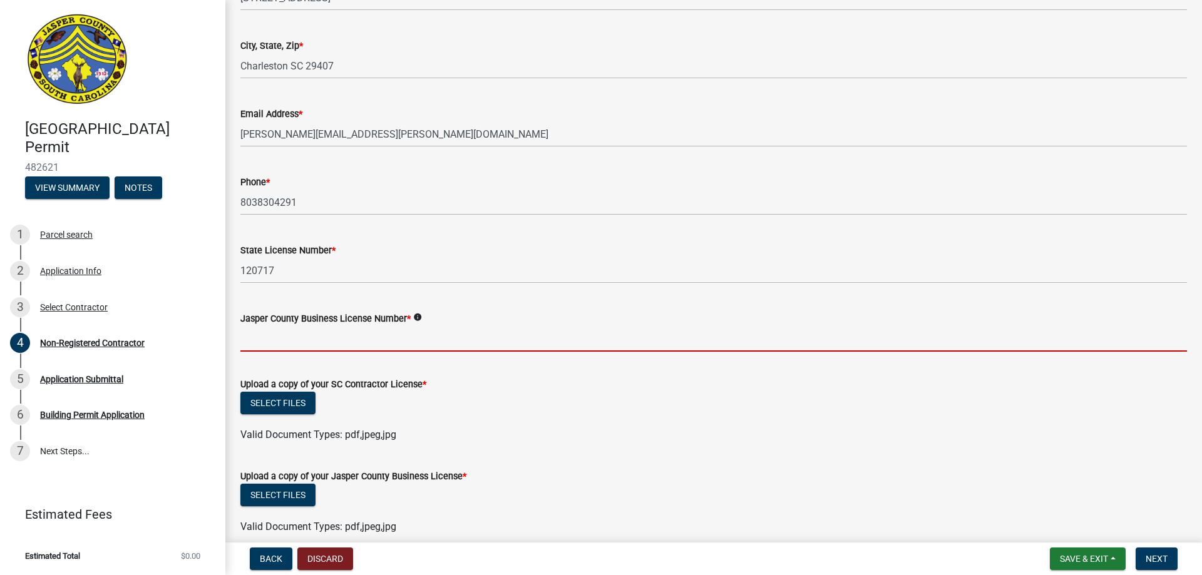
drag, startPoint x: 267, startPoint y: 332, endPoint x: 294, endPoint y: 350, distance: 32.5
click at [267, 332] on input "Jasper County Business License Number *" at bounding box center [713, 339] width 947 height 26
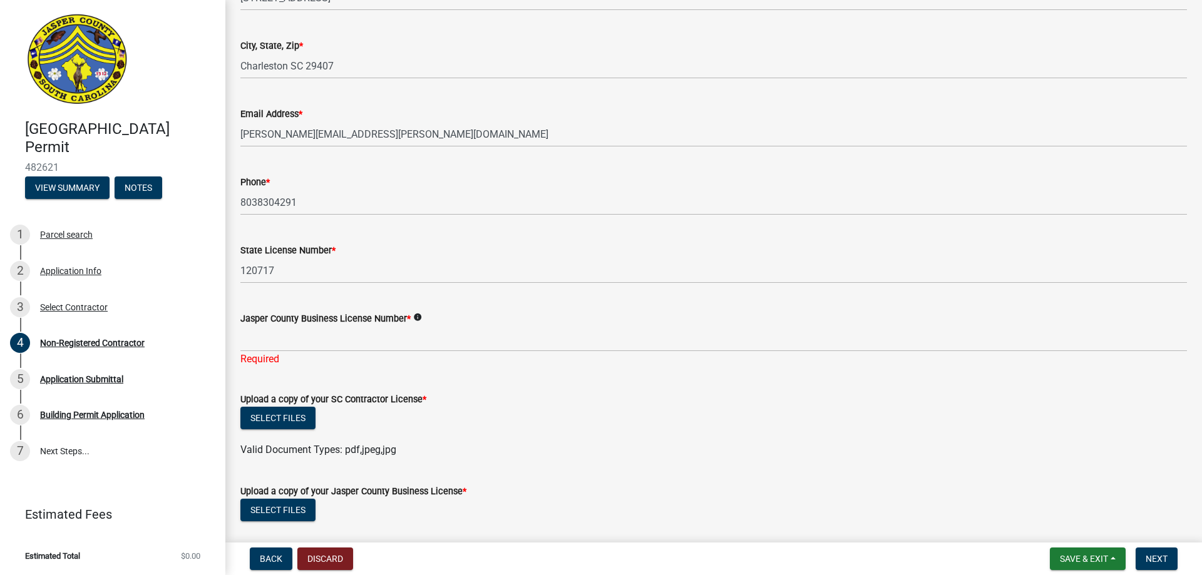
click at [417, 319] on icon "info" at bounding box center [417, 317] width 9 height 9
